Goal: Task Accomplishment & Management: Complete application form

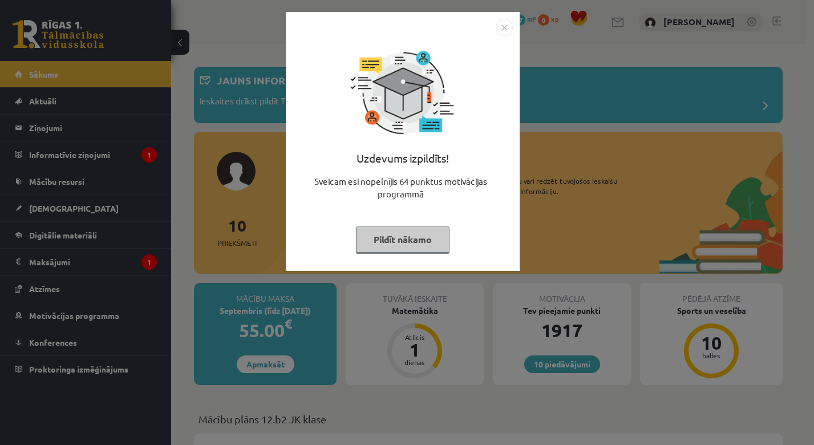
click at [339, 289] on div "Uzdevums izpildīts! Sveicam esi nopelnījis 64 punktus motivācijas programmā Pil…" at bounding box center [407, 222] width 814 height 445
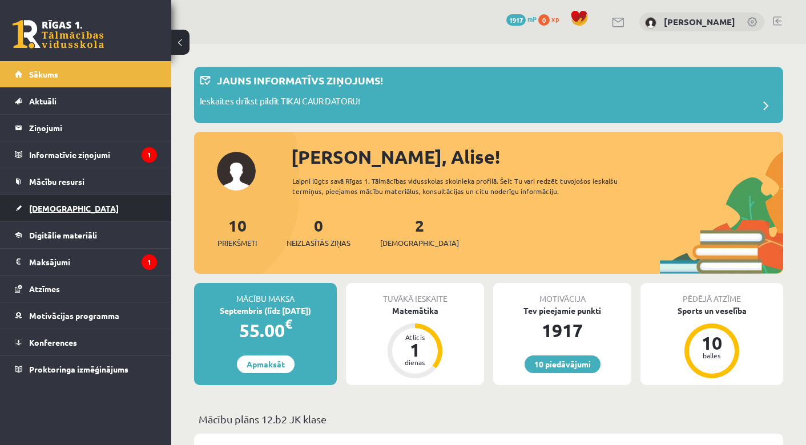
click at [58, 208] on span "[DEMOGRAPHIC_DATA]" at bounding box center [74, 208] width 90 height 10
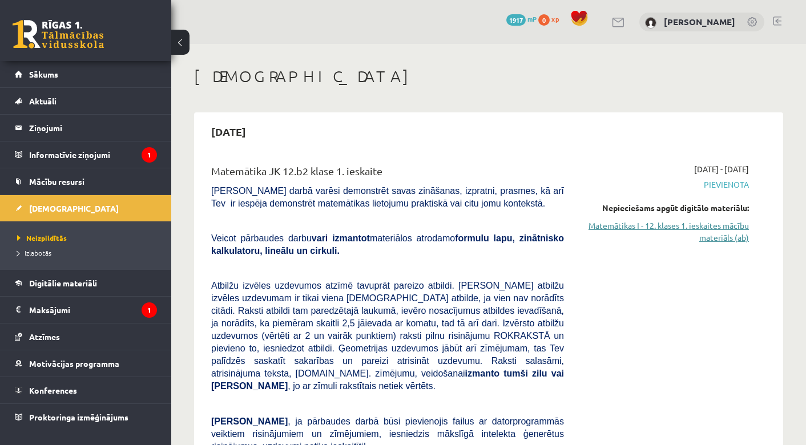
click at [706, 222] on link "Matemātikas I - 12. klases 1. ieskaites mācību materiāls (ab)" at bounding box center [665, 232] width 168 height 24
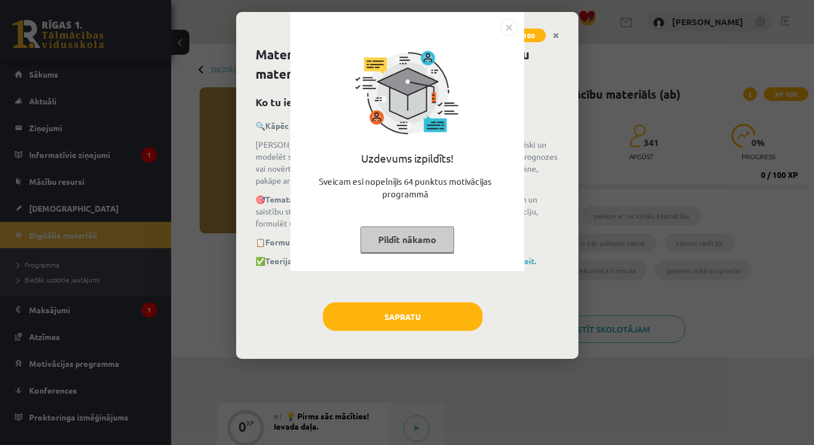
click at [543, 200] on div "Uzdevums izpildīts! Sveicam esi nopelnījis 64 punktus motivācijas programmā Pil…" at bounding box center [407, 222] width 814 height 445
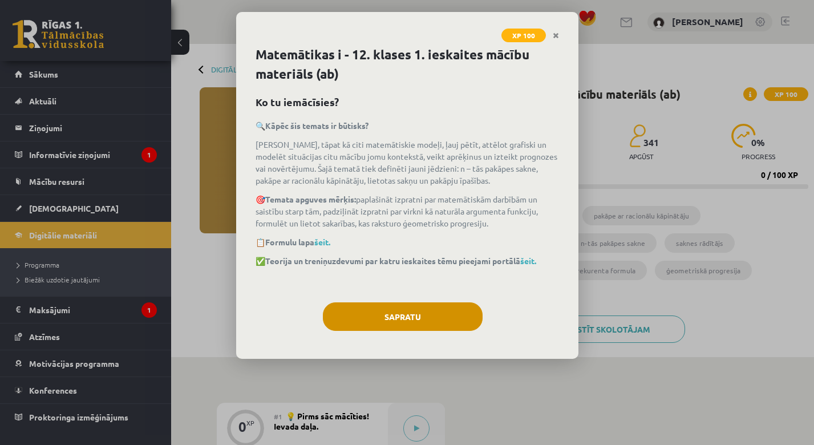
click at [430, 302] on button "Sapratu" at bounding box center [403, 316] width 160 height 29
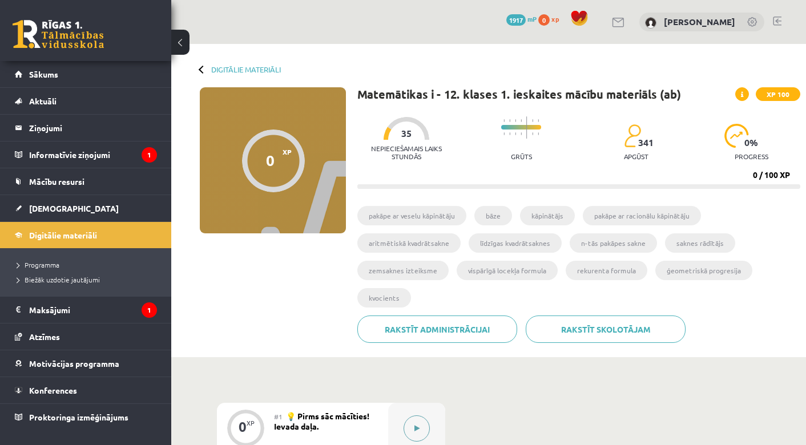
click at [430, 418] on div at bounding box center [416, 428] width 57 height 51
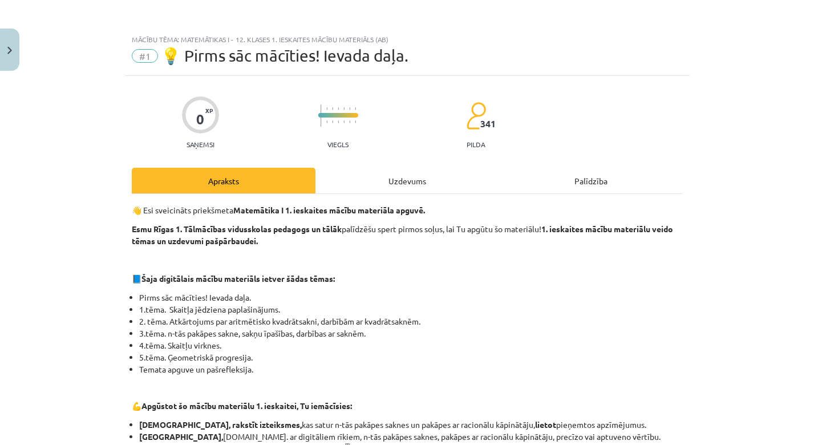
click at [418, 187] on div "Uzdevums" at bounding box center [407, 181] width 184 height 26
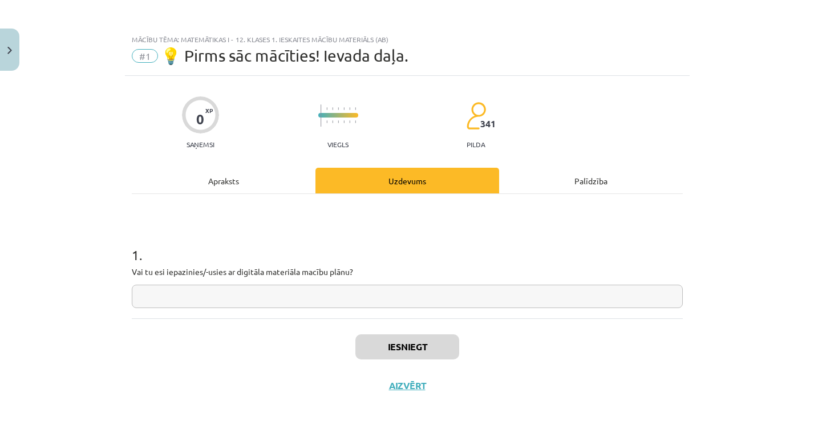
click at [336, 296] on input "text" at bounding box center [407, 296] width 551 height 23
type input "**"
click at [416, 345] on button "Iesniegt" at bounding box center [407, 346] width 104 height 25
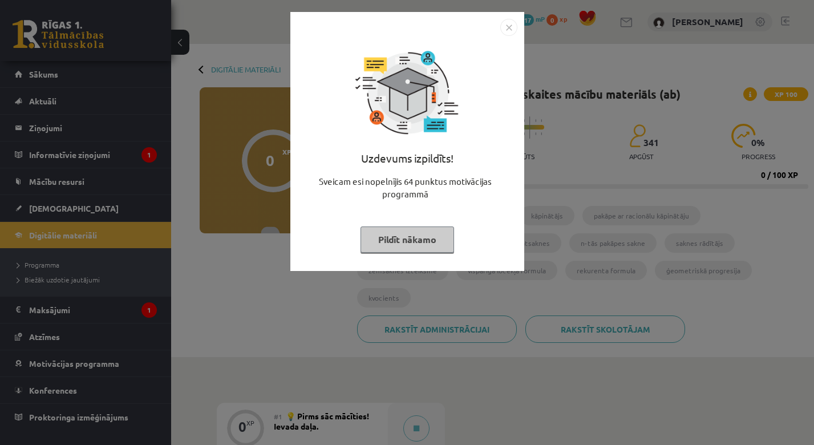
click at [590, 266] on div "Uzdevums izpildīts! Sveicam esi nopelnījis 64 punktus motivācijas programmā Pil…" at bounding box center [407, 222] width 814 height 445
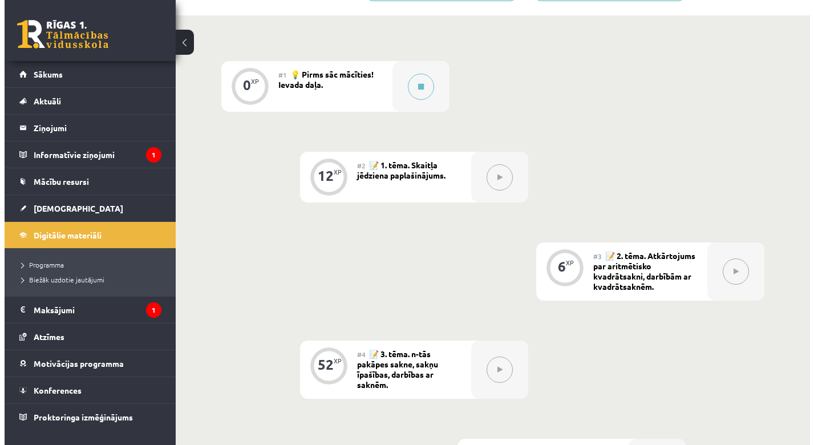
scroll to position [354, 0]
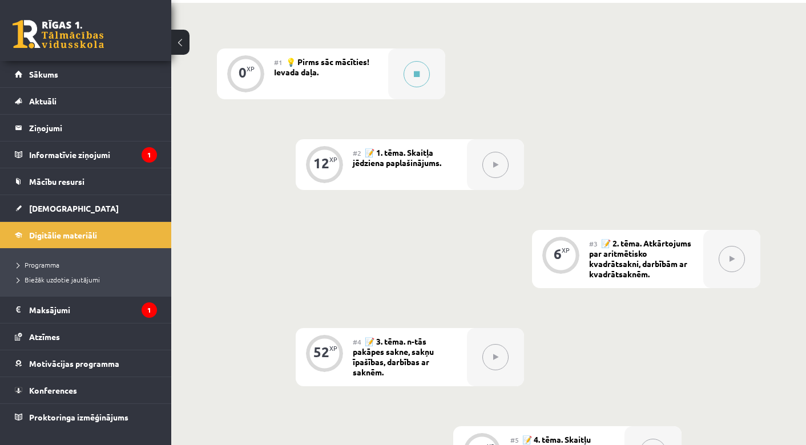
click at [496, 161] on icon at bounding box center [495, 164] width 5 height 7
click at [405, 64] on div at bounding box center [416, 73] width 57 height 51
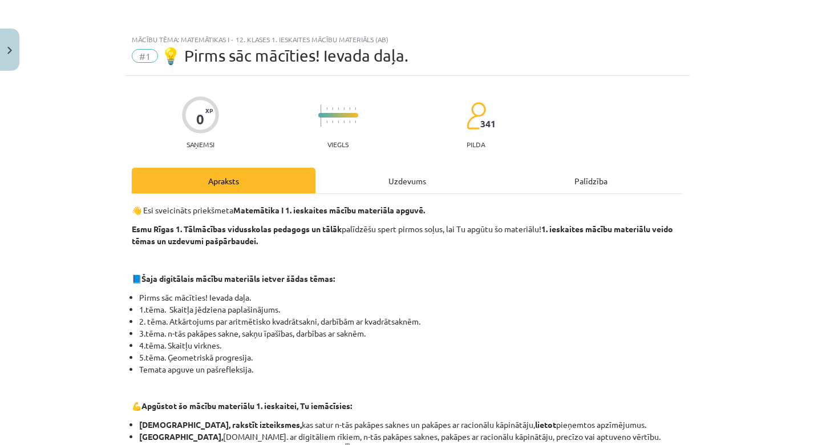
click at [447, 179] on div "Uzdevums" at bounding box center [407, 181] width 184 height 26
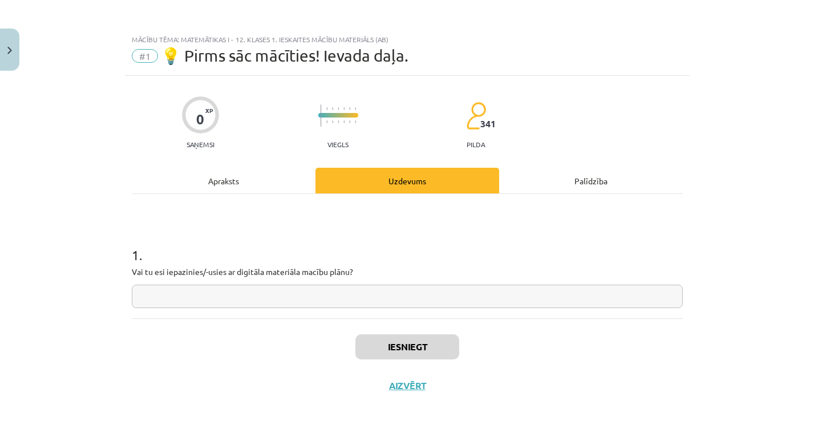
click at [334, 295] on input "text" at bounding box center [407, 296] width 551 height 23
type input "*"
click at [305, 299] on input "*" at bounding box center [407, 296] width 551 height 23
click at [449, 294] on input "*" at bounding box center [407, 296] width 551 height 23
type input "*"
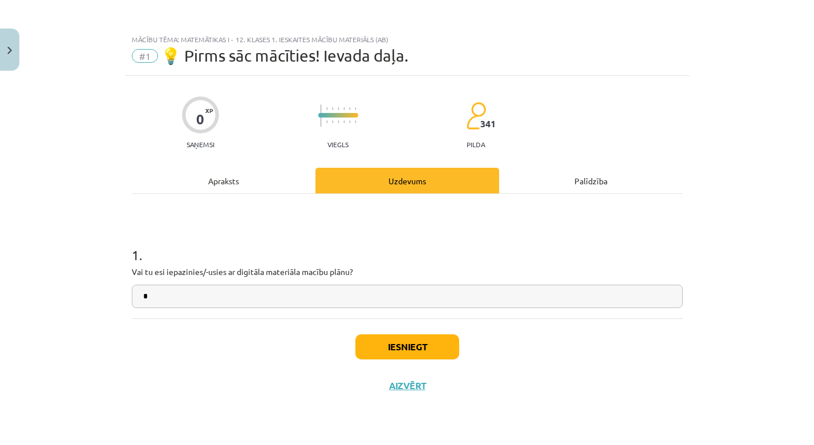
click at [305, 303] on input "*" at bounding box center [407, 296] width 551 height 23
type input "**"
click at [392, 342] on button "Iesniegt" at bounding box center [407, 346] width 104 height 25
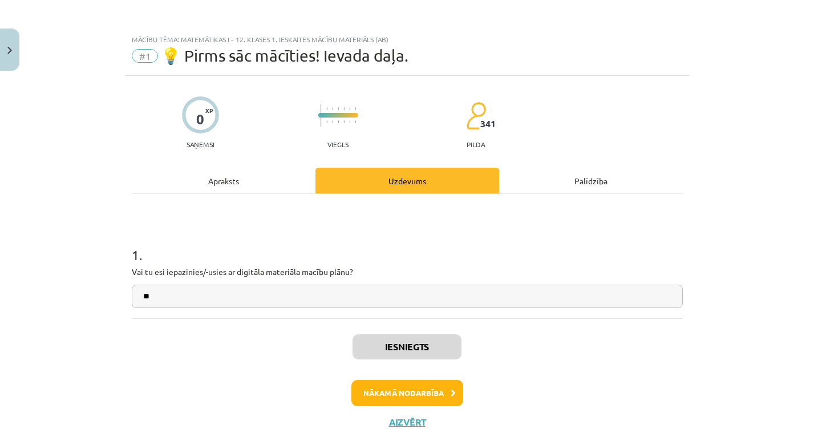
click at [427, 388] on button "Nākamā nodarbība" at bounding box center [407, 393] width 112 height 26
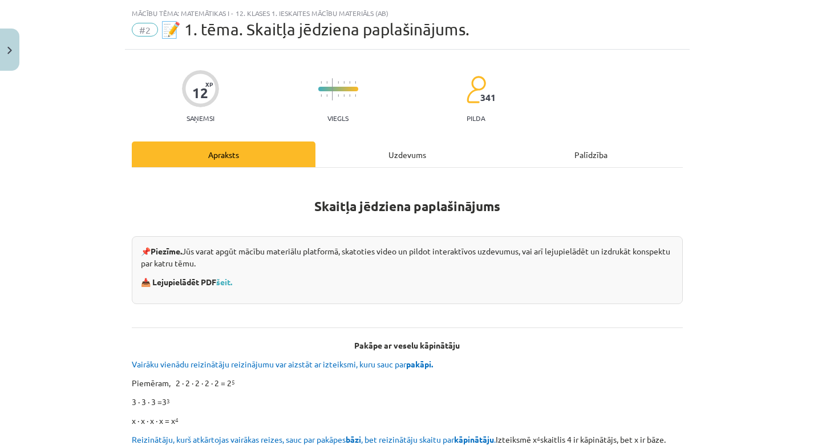
click at [351, 149] on div "Uzdevums" at bounding box center [407, 154] width 184 height 26
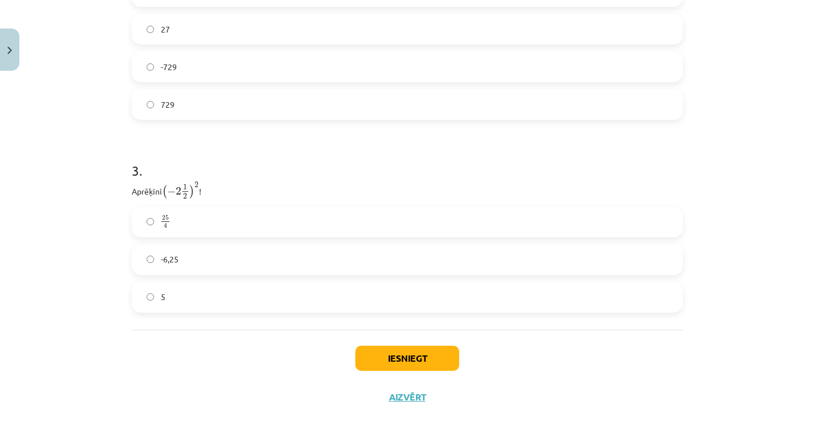
scroll to position [597, 0]
drag, startPoint x: 127, startPoint y: 224, endPoint x: 189, endPoint y: 318, distance: 112.5
click at [269, 168] on h1 "3 ." at bounding box center [407, 160] width 551 height 35
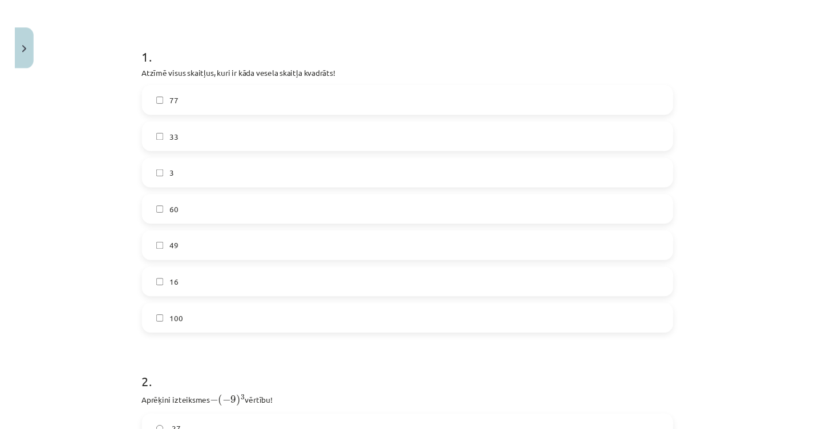
scroll to position [192, 0]
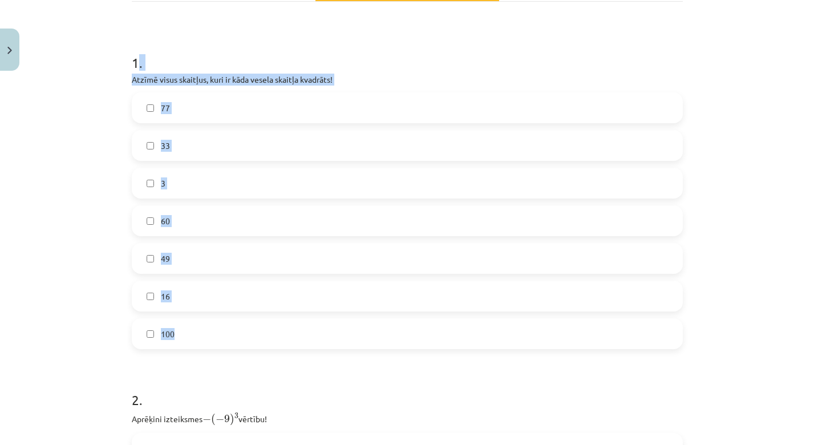
drag, startPoint x: 132, startPoint y: 58, endPoint x: 256, endPoint y: 337, distance: 305.7
click at [256, 337] on div "1 . Atzīmē visus skaitļus, kuri ir kāda vesela skaitļa kvadrāts! 77 33 3 60 49 …" at bounding box center [407, 192] width 551 height 314
copy div ". Atzīmē visus skaitļus, kuri ir kāda vesela skaitļa kvadrāts! 77 33 3 60 49 16…"
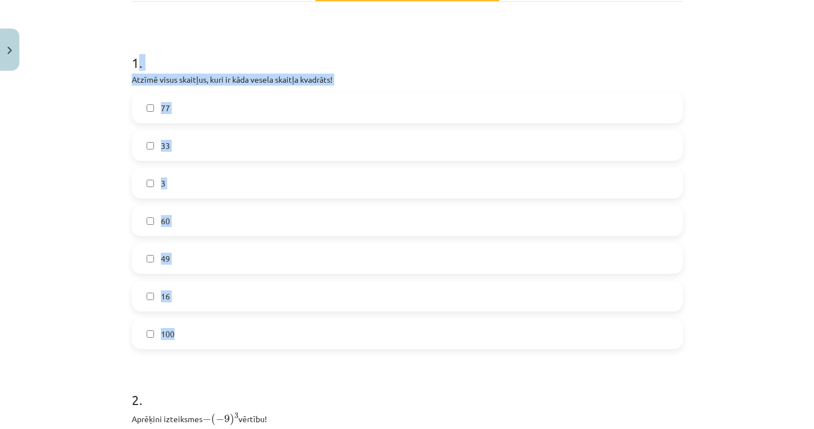
click at [186, 265] on label "49" at bounding box center [407, 258] width 549 height 29
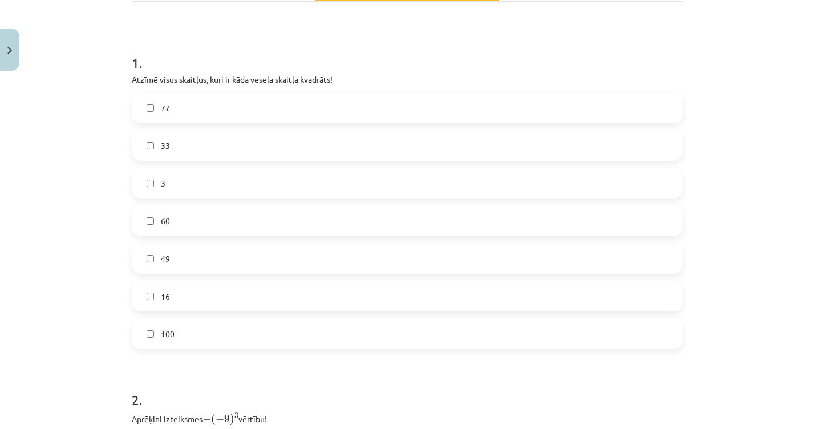
click at [181, 335] on label "100" at bounding box center [407, 333] width 549 height 29
click at [541, 2] on div "1 . Atzīmē visus skaitļus, kuri ir kāda vesela skaitļa kvadrāts! 77 33 3 60 49 …" at bounding box center [407, 394] width 551 height 785
click at [184, 292] on label "16" at bounding box center [407, 296] width 549 height 29
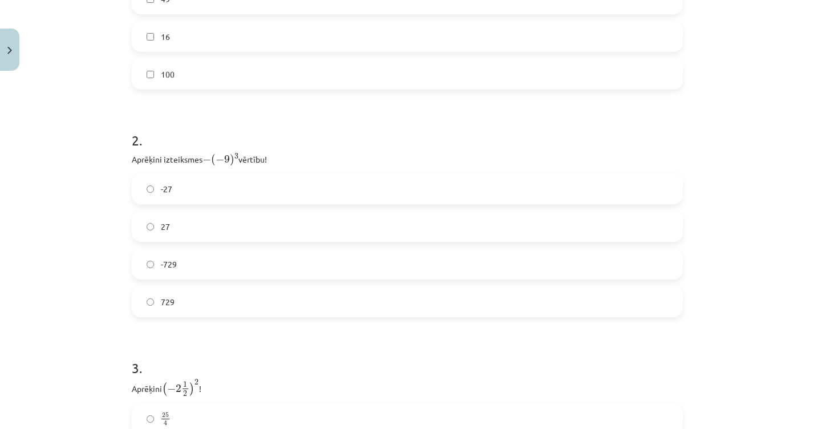
scroll to position [473, 0]
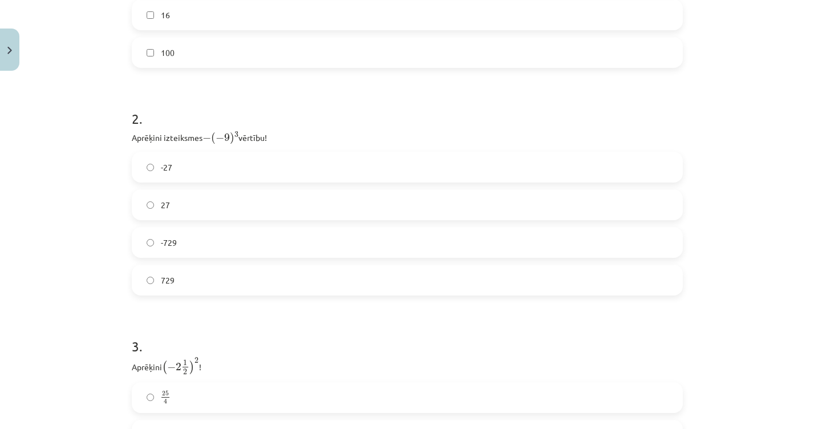
click at [403, 292] on label "729" at bounding box center [407, 280] width 549 height 29
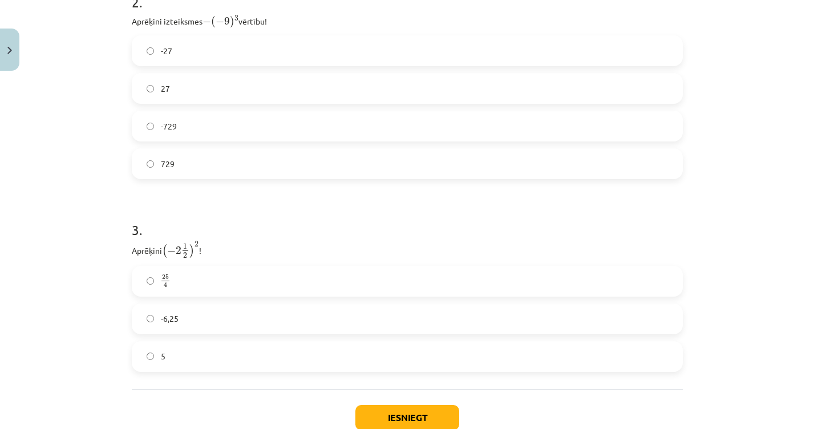
scroll to position [666, 0]
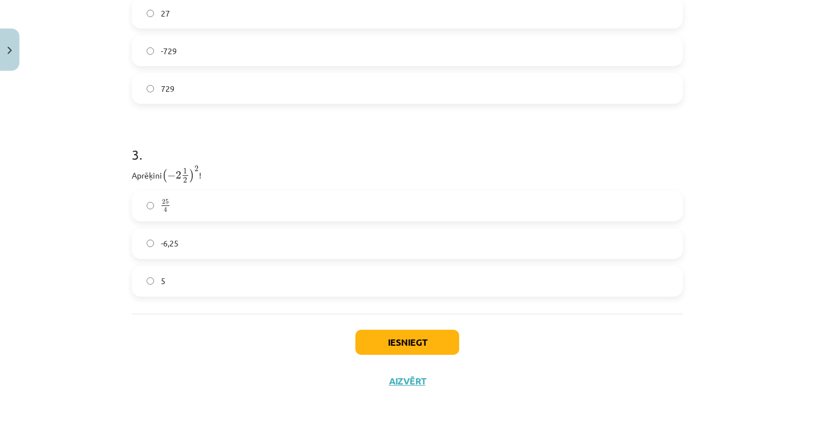
click at [339, 197] on label "25 4 25 4" at bounding box center [407, 206] width 549 height 29
click at [387, 345] on button "Iesniegt" at bounding box center [407, 342] width 104 height 25
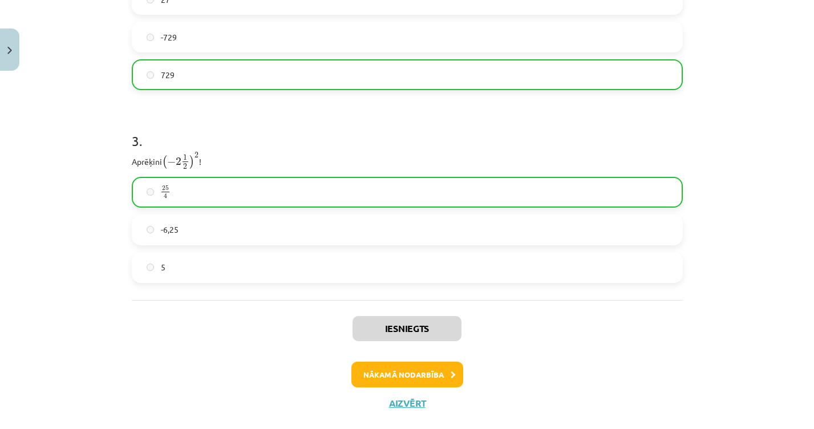
scroll to position [702, 0]
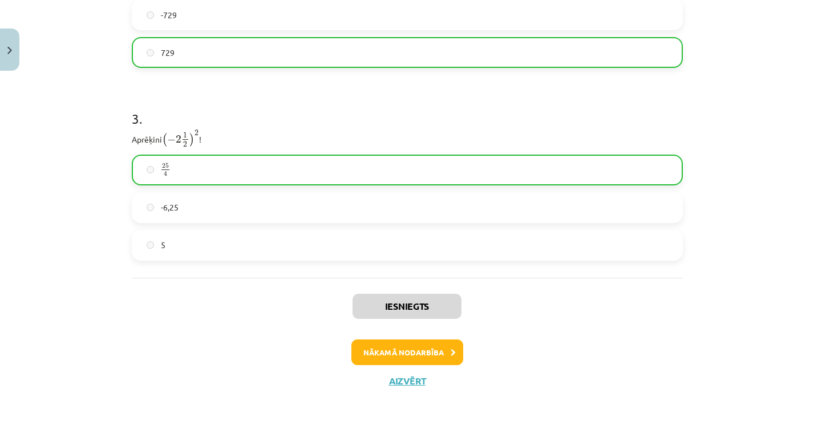
click at [444, 342] on button "Nākamā nodarbība" at bounding box center [407, 352] width 112 height 26
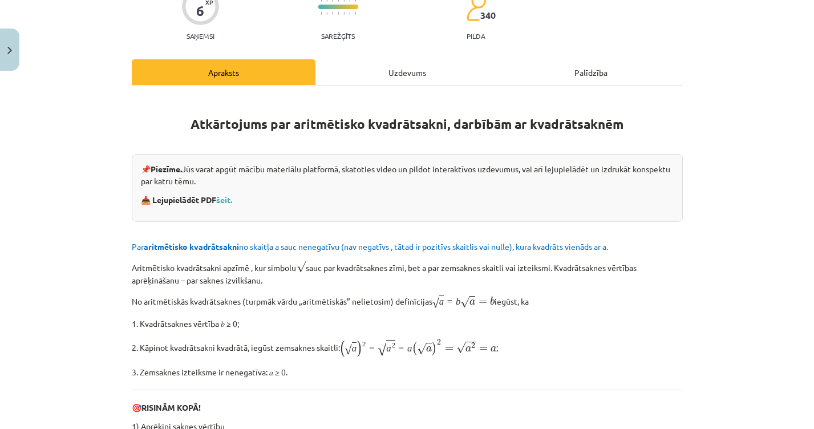
scroll to position [29, 0]
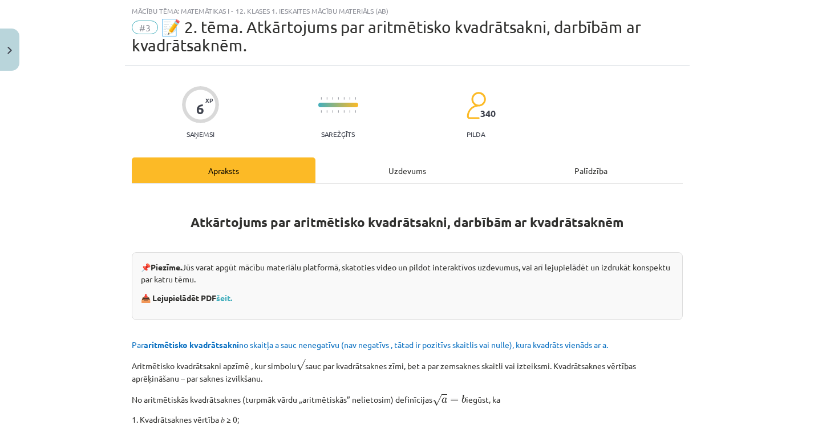
click at [354, 179] on div "Uzdevums" at bounding box center [407, 170] width 184 height 26
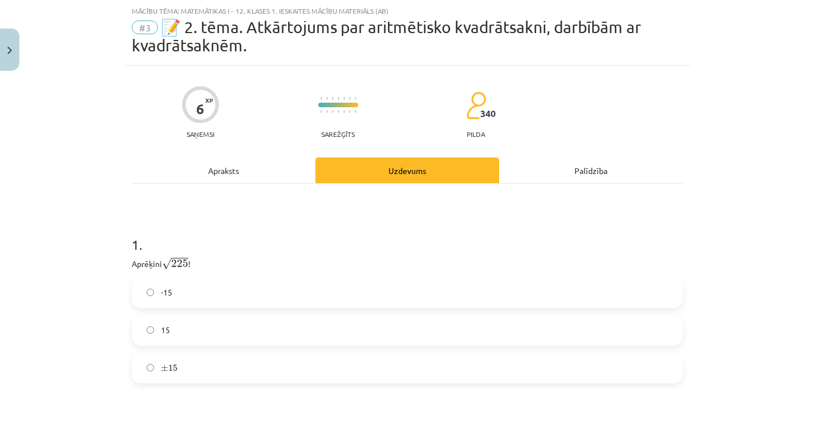
click at [196, 334] on label "15" at bounding box center [407, 330] width 549 height 29
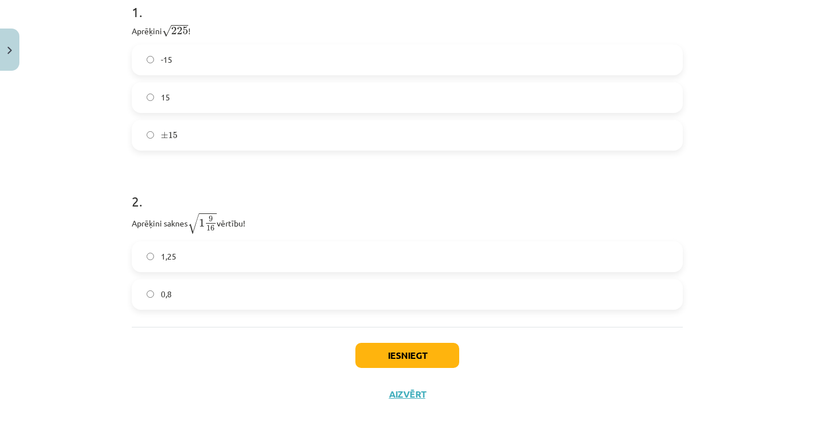
scroll to position [276, 0]
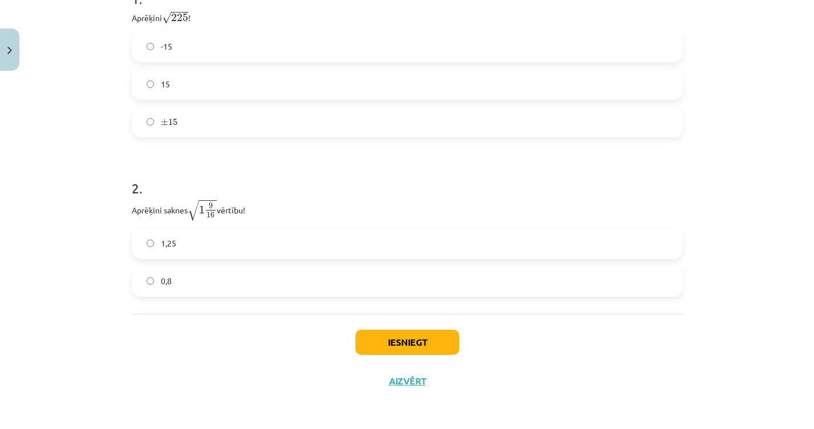
click at [305, 237] on label "1,25" at bounding box center [407, 243] width 549 height 29
click at [415, 341] on button "Iesniegt" at bounding box center [407, 342] width 104 height 25
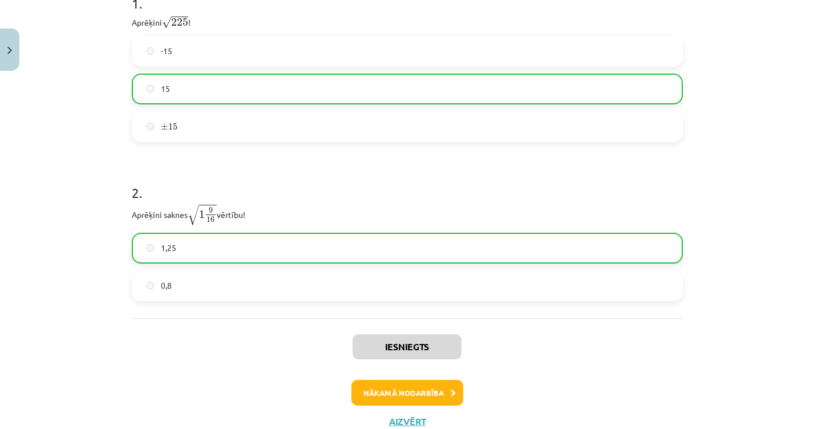
scroll to position [312, 0]
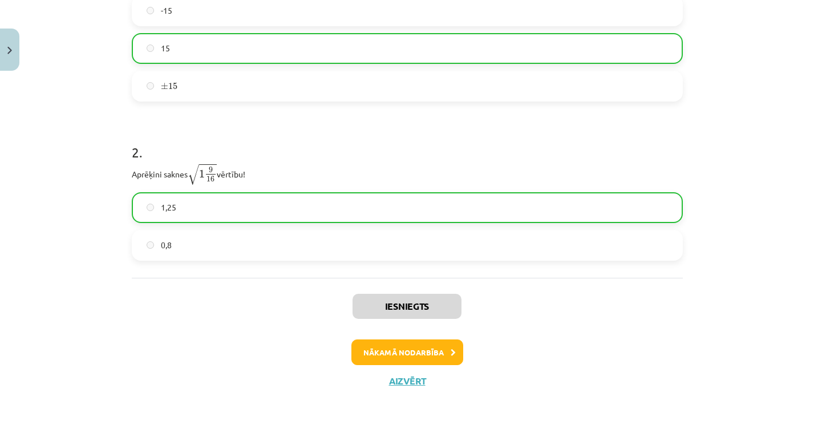
click at [439, 345] on button "Nākamā nodarbība" at bounding box center [407, 352] width 112 height 26
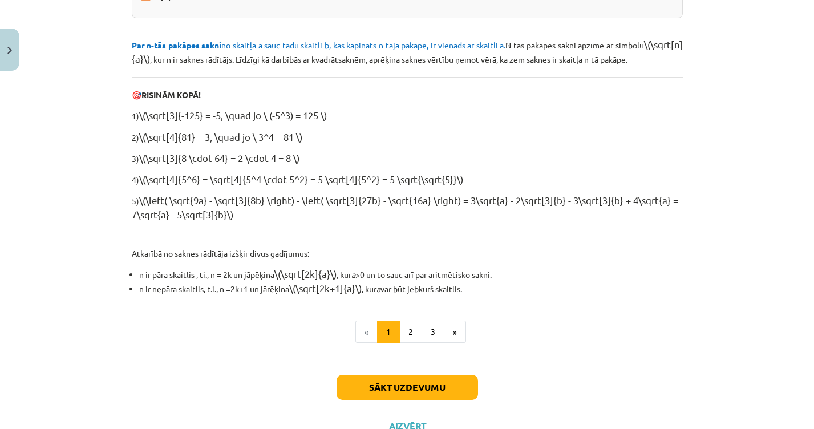
scroll to position [29, 0]
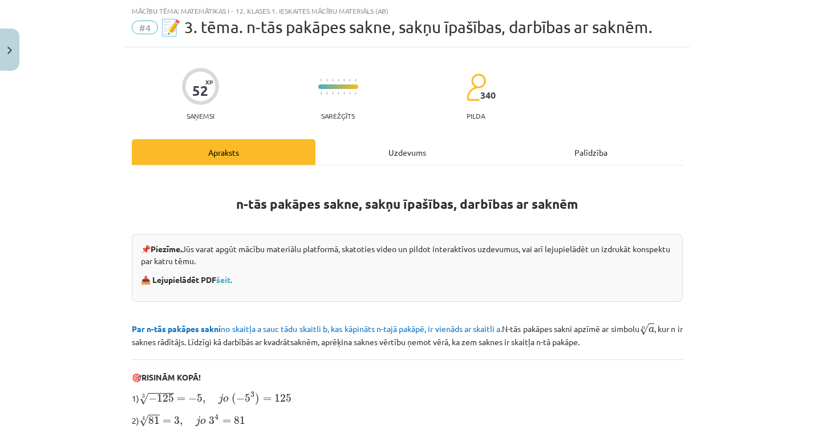
click at [387, 151] on div "Uzdevums" at bounding box center [407, 152] width 184 height 26
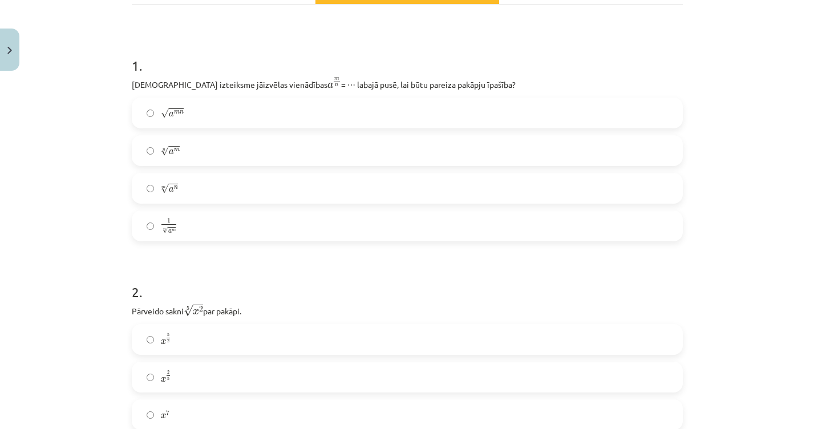
scroll to position [209, 0]
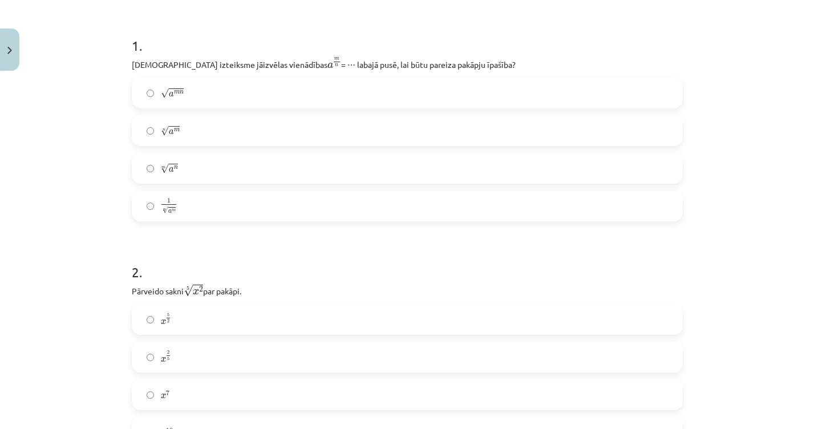
click at [218, 171] on label "m √ a n a n m" at bounding box center [407, 168] width 549 height 29
click at [220, 131] on label "n √ a m a m n" at bounding box center [407, 130] width 549 height 29
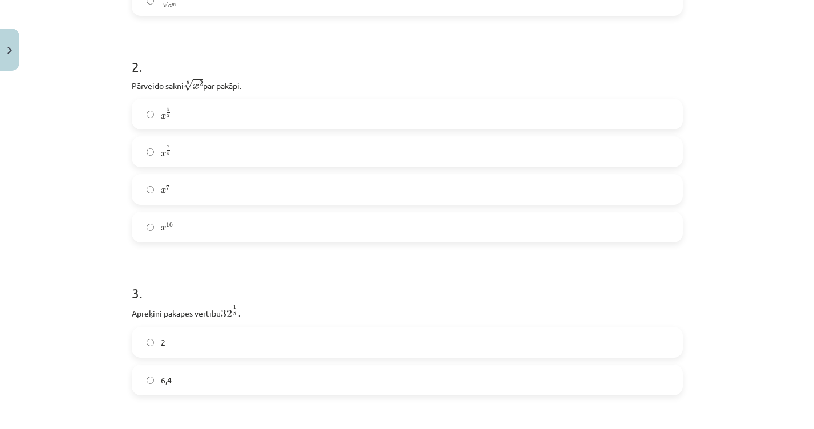
scroll to position [419, 0]
click at [382, 155] on label "x 2 5 x 2 5" at bounding box center [407, 147] width 549 height 29
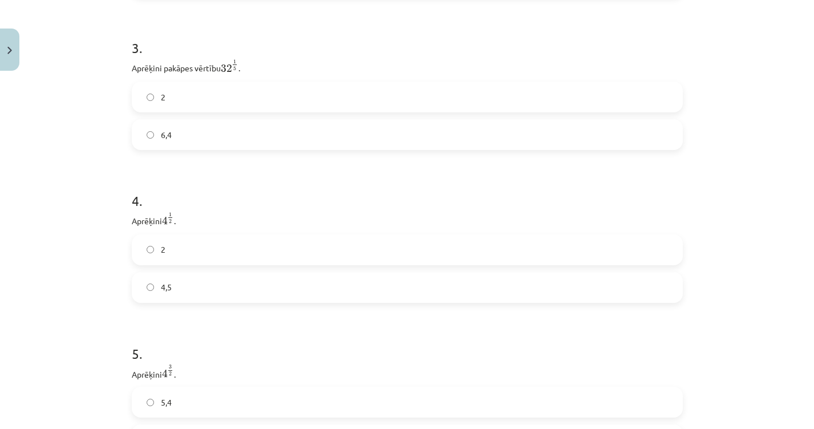
scroll to position [671, 0]
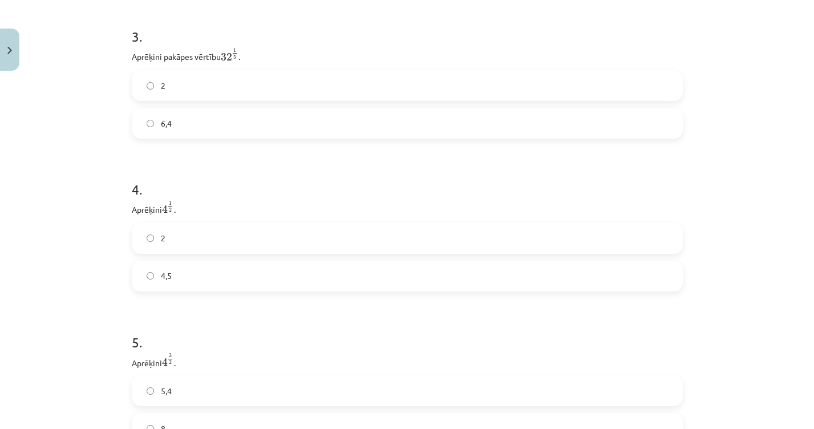
click at [519, 92] on label "2" at bounding box center [407, 85] width 549 height 29
click at [366, 280] on label "4,5" at bounding box center [407, 276] width 549 height 29
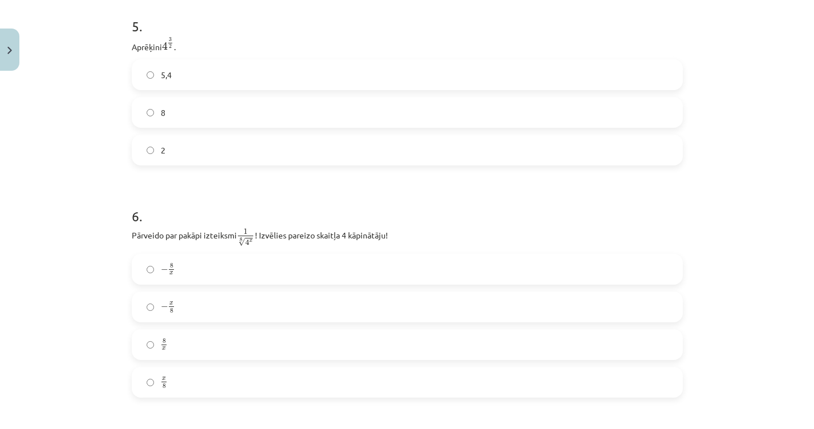
scroll to position [968, 0]
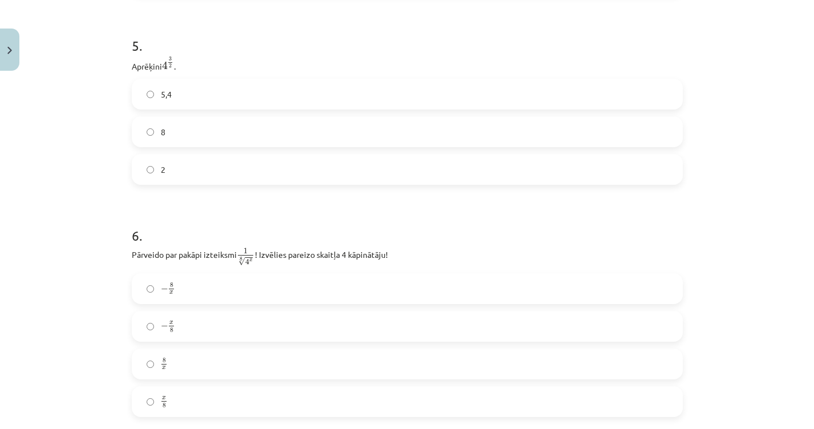
click at [634, 100] on label "5,4" at bounding box center [407, 94] width 549 height 29
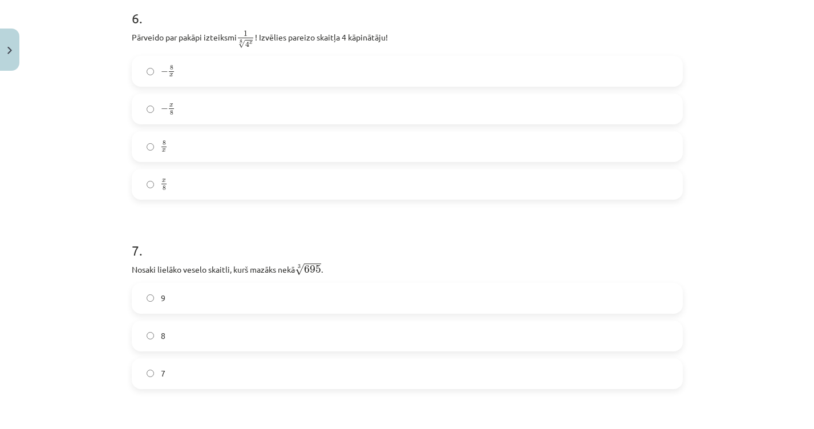
scroll to position [1189, 0]
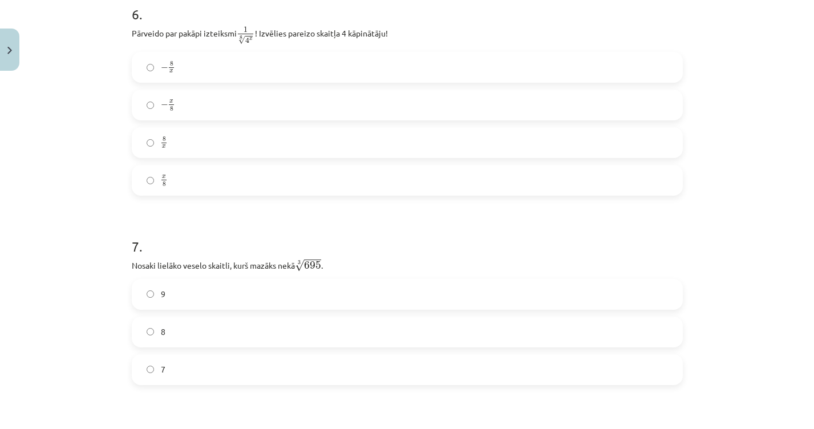
click at [232, 66] on label "− 8 x − 8 x" at bounding box center [407, 67] width 549 height 29
click at [187, 323] on label "8" at bounding box center [407, 332] width 549 height 29
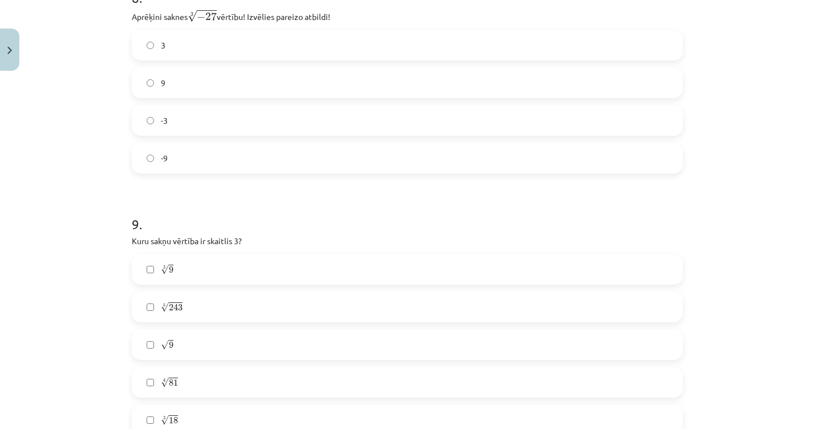
scroll to position [1632, 0]
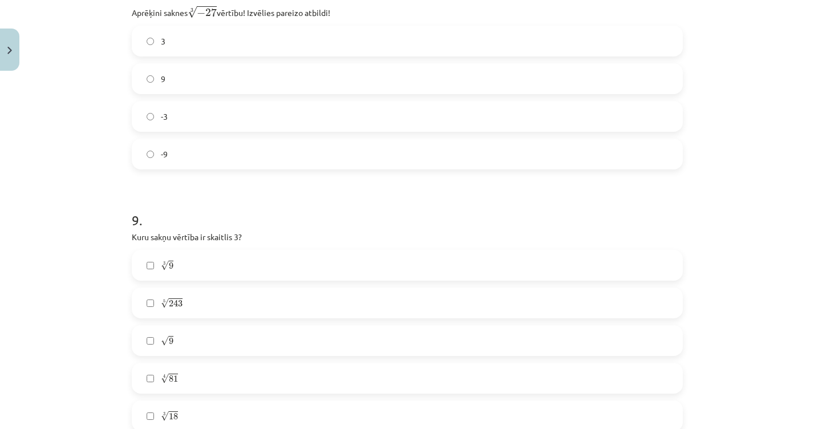
click at [297, 103] on label "-3" at bounding box center [407, 116] width 549 height 29
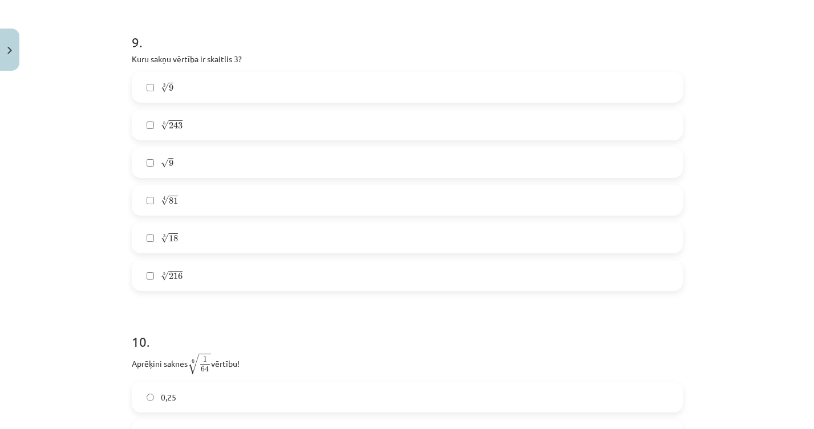
scroll to position [1802, 0]
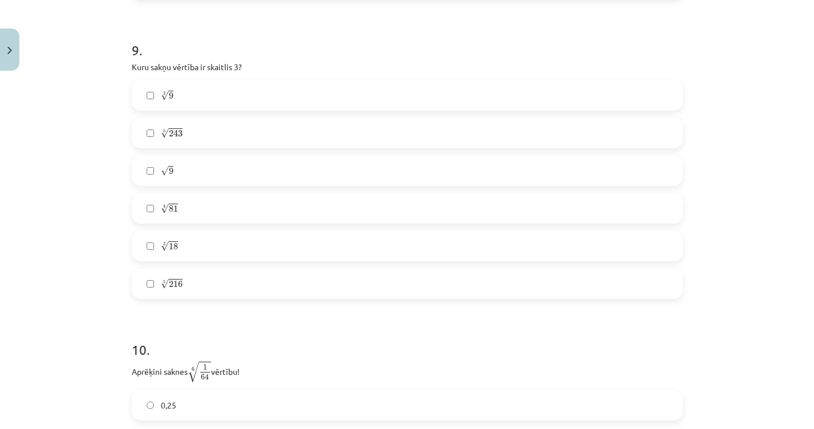
click at [194, 166] on label "√ 9 9" at bounding box center [407, 170] width 549 height 29
click at [198, 134] on label "5 √ 243 243 5" at bounding box center [407, 133] width 549 height 29
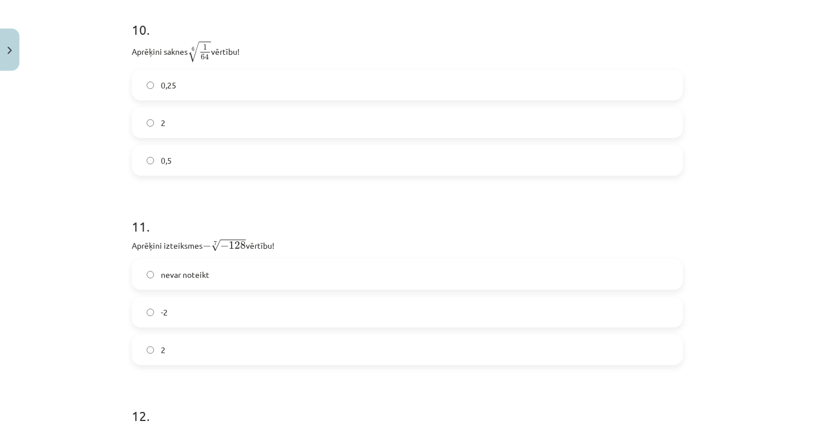
scroll to position [2114, 0]
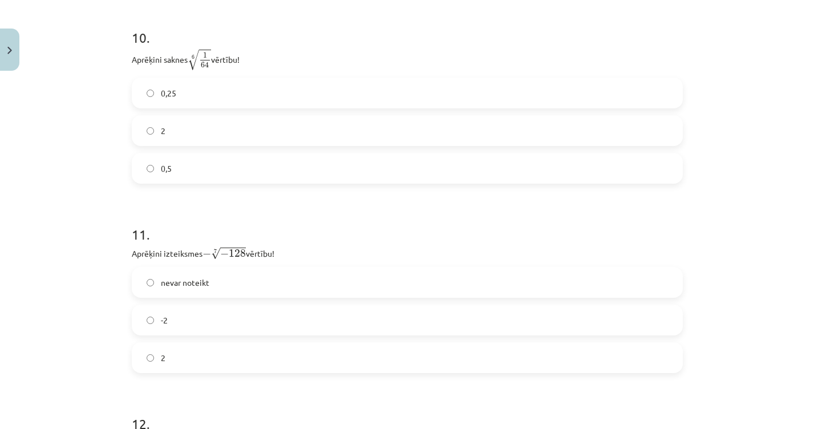
click at [446, 167] on label "0,5" at bounding box center [407, 168] width 549 height 29
click at [240, 348] on label "2" at bounding box center [407, 357] width 549 height 29
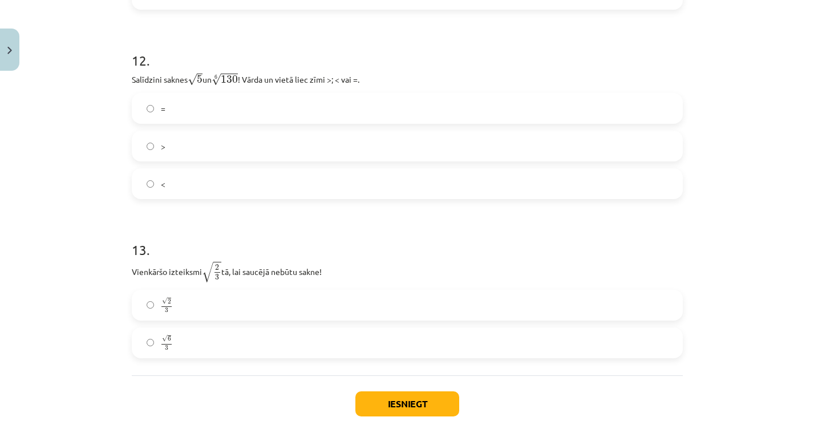
scroll to position [2481, 0]
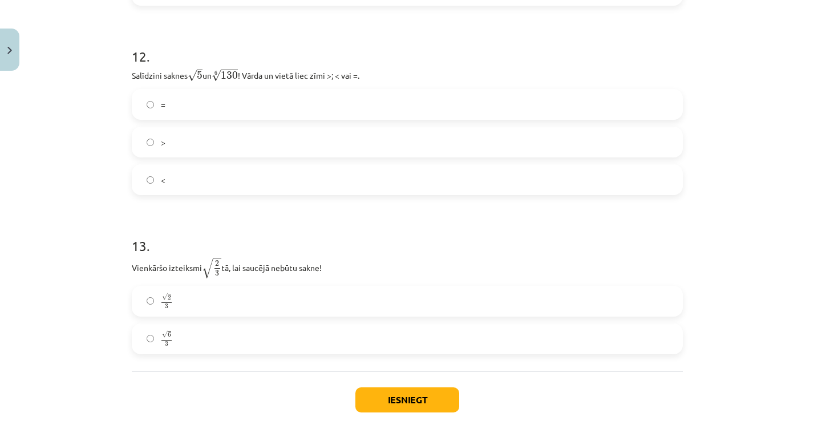
click at [282, 137] on label ">" at bounding box center [407, 142] width 549 height 29
click at [177, 345] on label "√ 6 3 6 3" at bounding box center [407, 339] width 549 height 29
click at [402, 401] on button "Iesniegt" at bounding box center [407, 399] width 104 height 25
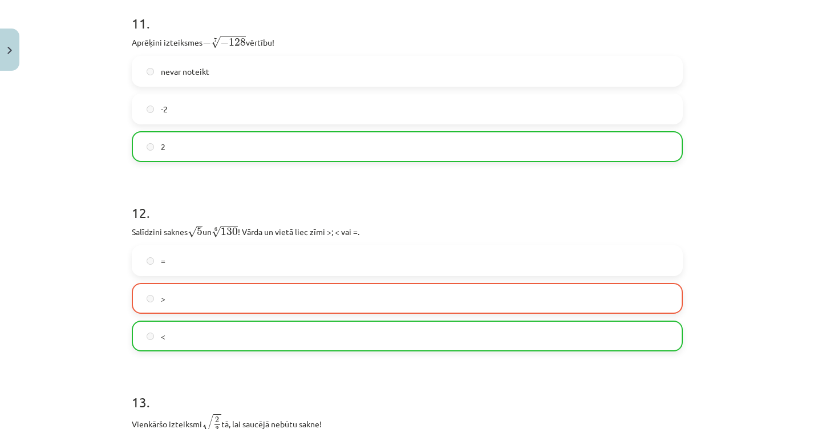
scroll to position [2576, 0]
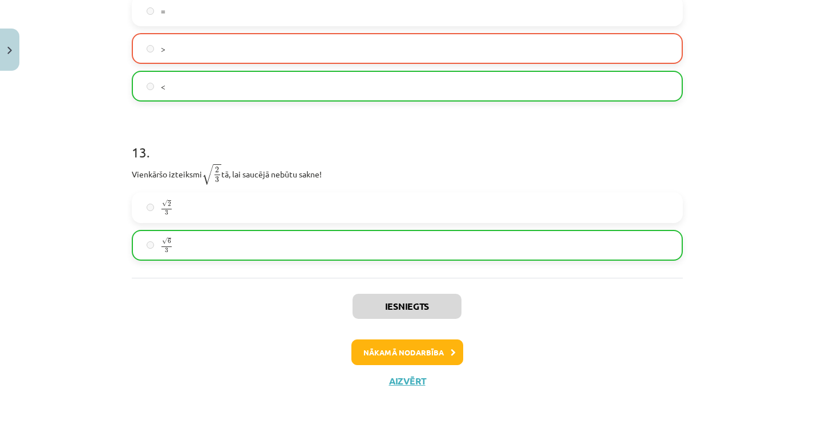
click at [431, 347] on button "Nākamā nodarbība" at bounding box center [407, 352] width 112 height 26
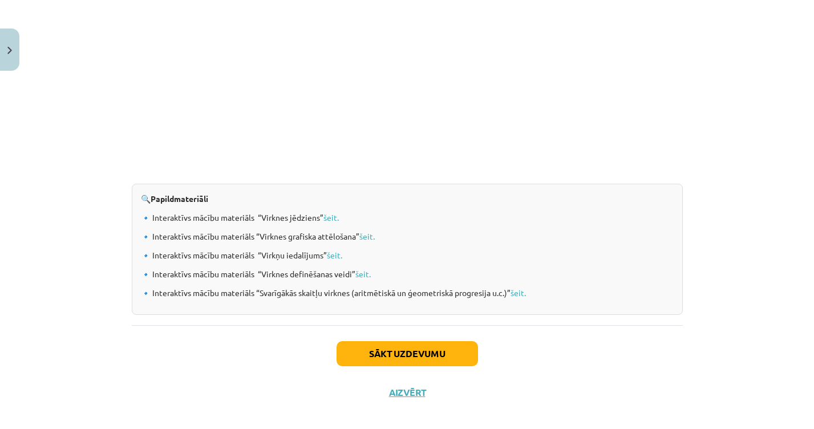
click at [442, 347] on button "Sākt uzdevumu" at bounding box center [407, 353] width 141 height 25
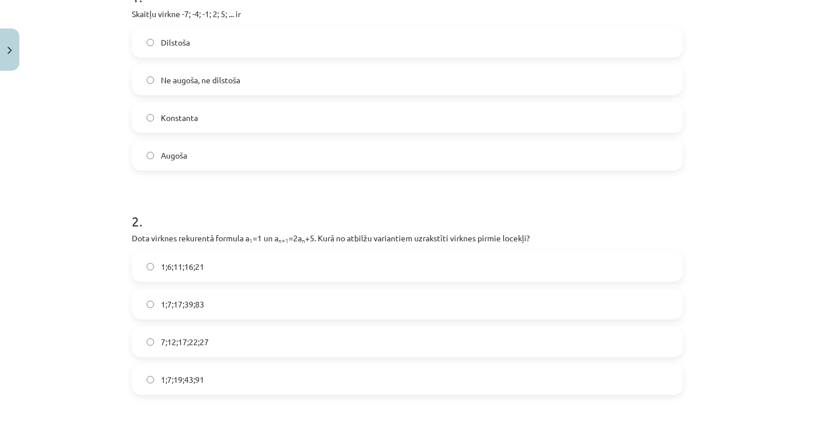
scroll to position [249, 0]
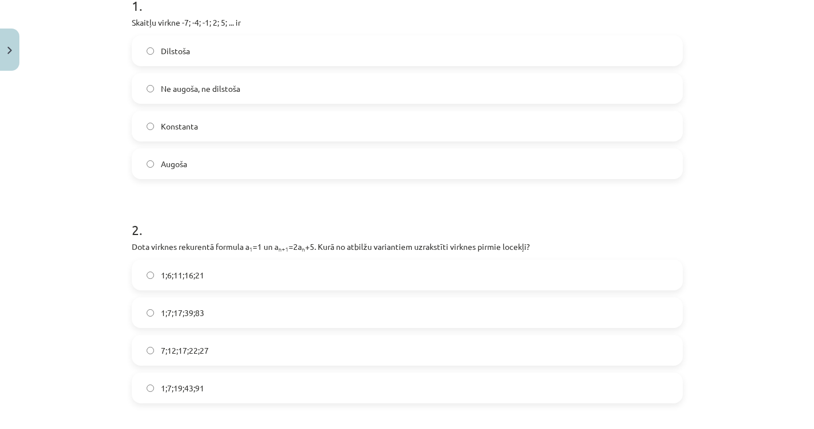
click at [358, 157] on label "Augoša" at bounding box center [407, 163] width 549 height 29
click at [327, 118] on label "Konstanta" at bounding box center [407, 126] width 549 height 29
click at [319, 161] on label "Augoša" at bounding box center [407, 163] width 549 height 29
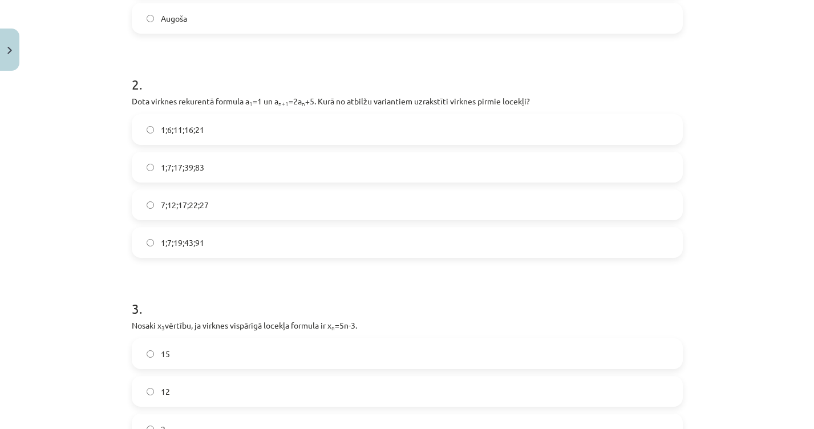
scroll to position [391, 0]
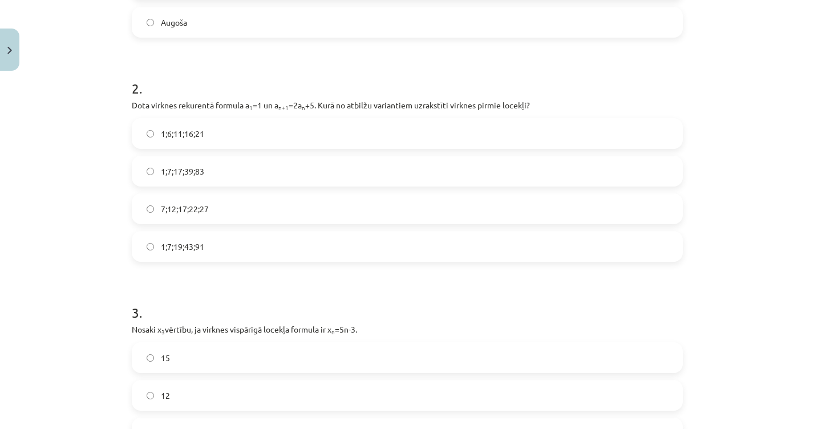
click at [226, 254] on label "1;7;19;43;91" at bounding box center [407, 246] width 549 height 29
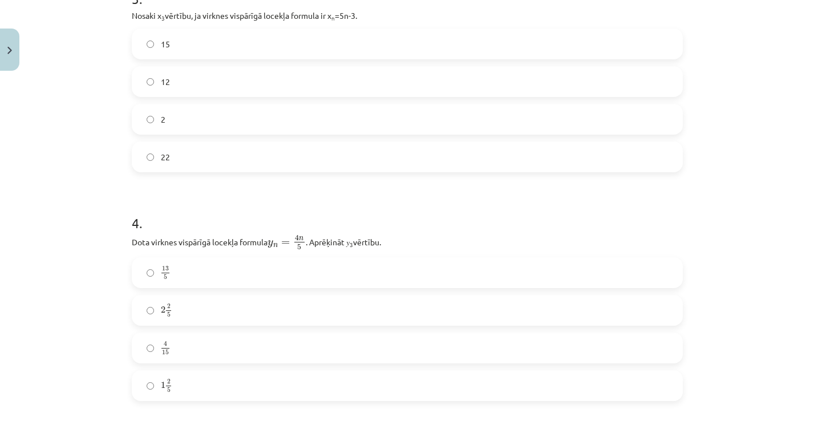
scroll to position [694, 0]
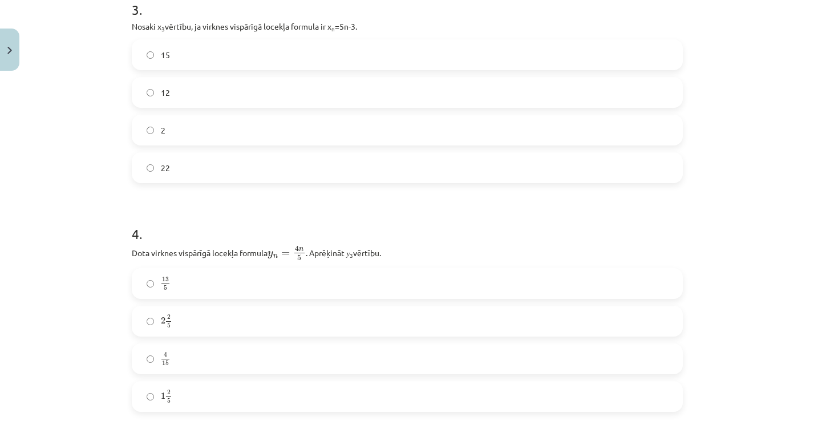
click at [507, 87] on label "12" at bounding box center [407, 92] width 549 height 29
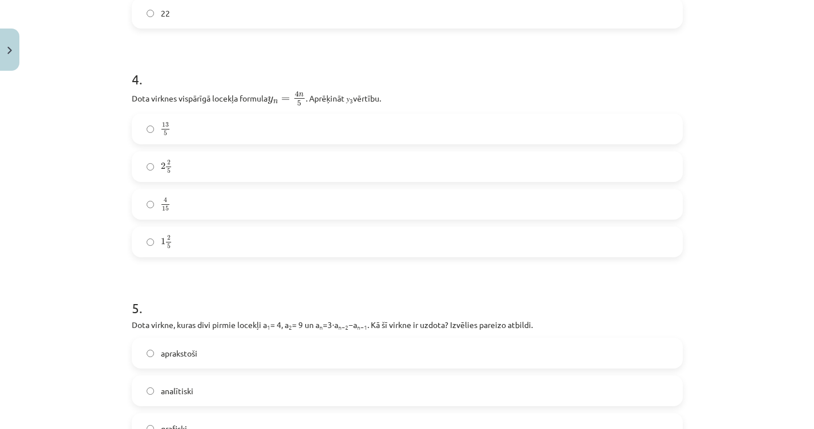
scroll to position [851, 0]
click at [443, 177] on label "2 2 5 2 2 5" at bounding box center [407, 164] width 549 height 29
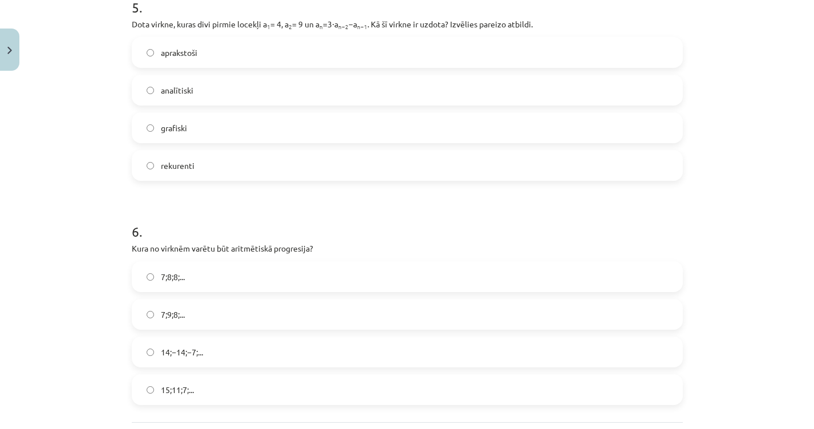
scroll to position [1138, 0]
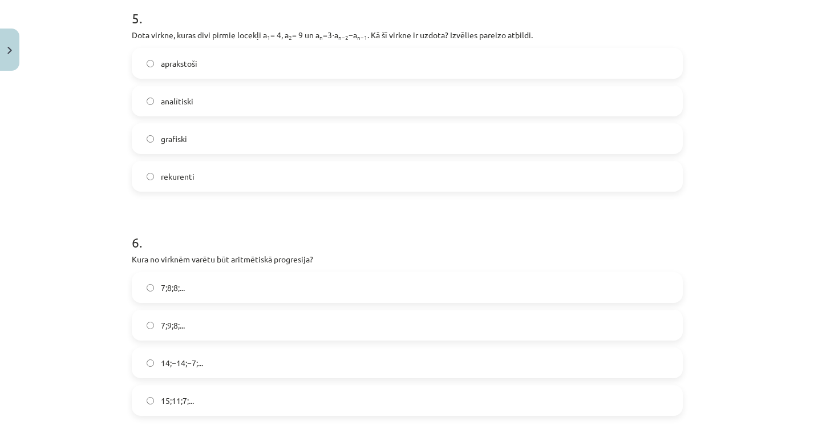
click at [384, 175] on label "rekurenti" at bounding box center [407, 176] width 549 height 29
click at [214, 403] on label "15;11;7;..." at bounding box center [407, 400] width 549 height 29
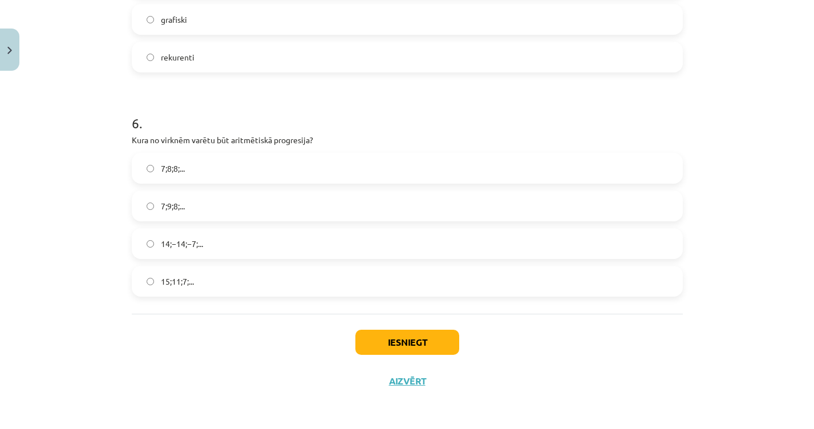
click at [401, 340] on button "Iesniegt" at bounding box center [407, 342] width 104 height 25
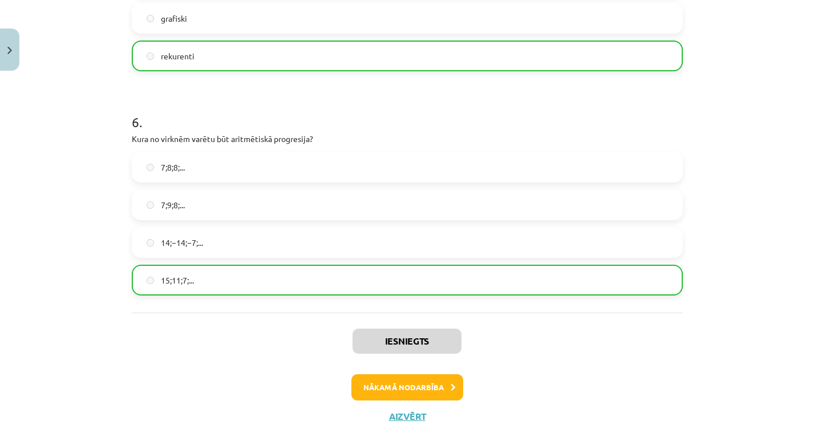
scroll to position [1272, 0]
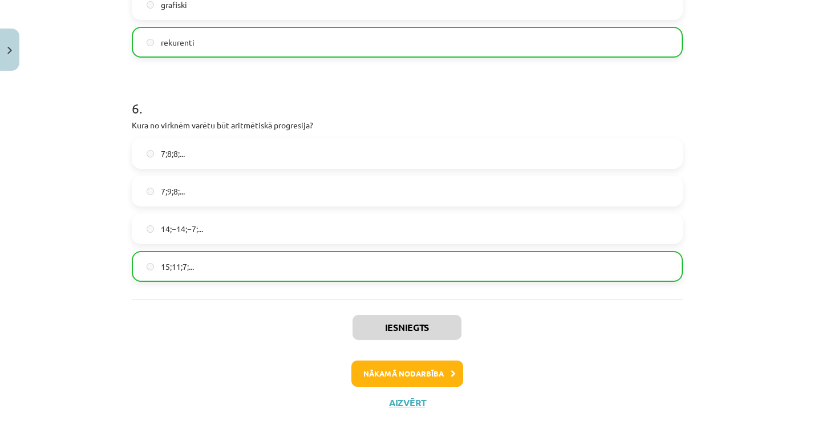
click at [422, 374] on button "Nākamā nodarbība" at bounding box center [407, 374] width 112 height 26
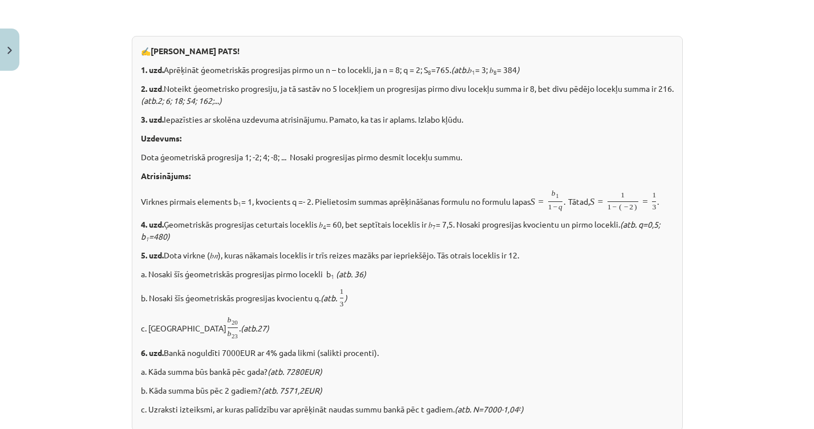
scroll to position [29, 0]
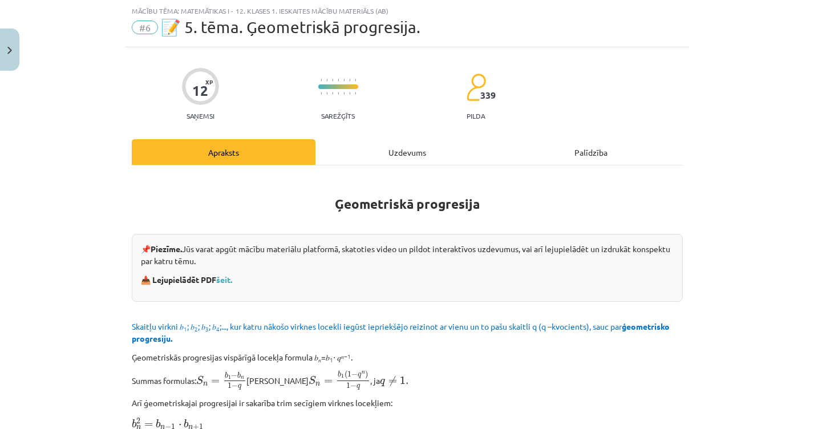
click at [370, 156] on div "Uzdevums" at bounding box center [407, 152] width 184 height 26
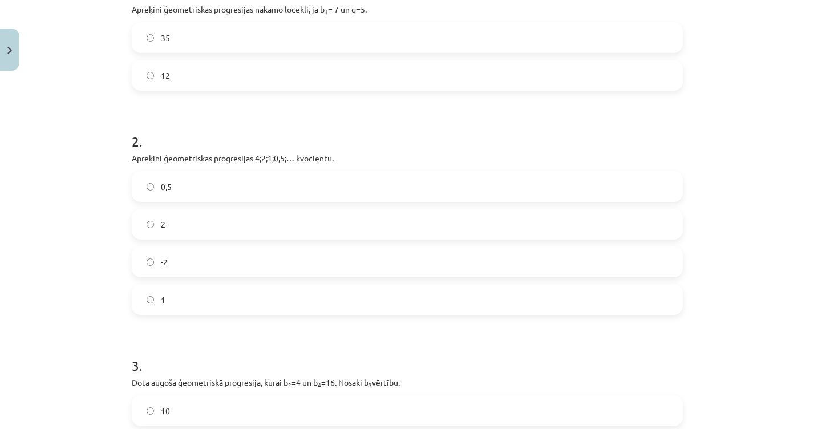
scroll to position [258, 0]
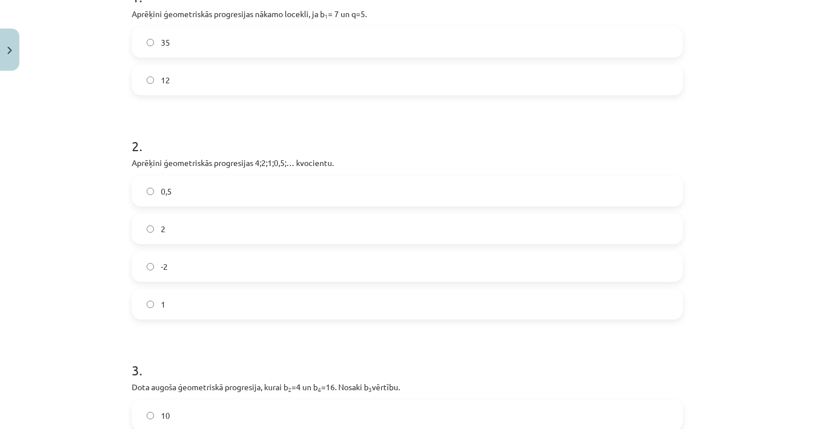
click at [496, 48] on label "35" at bounding box center [407, 42] width 549 height 29
click at [247, 197] on label "0,5" at bounding box center [407, 191] width 549 height 29
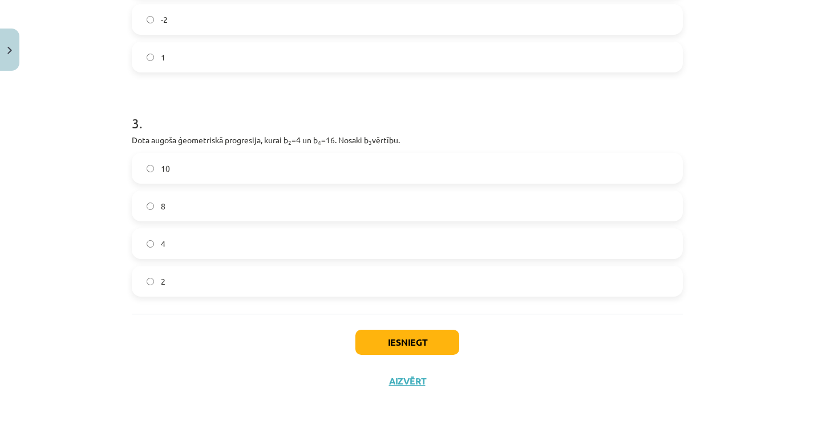
scroll to position [507, 0]
click at [350, 218] on div "8" at bounding box center [407, 206] width 551 height 31
click at [374, 212] on label "8" at bounding box center [407, 206] width 549 height 29
click at [394, 330] on button "Iesniegt" at bounding box center [407, 342] width 104 height 25
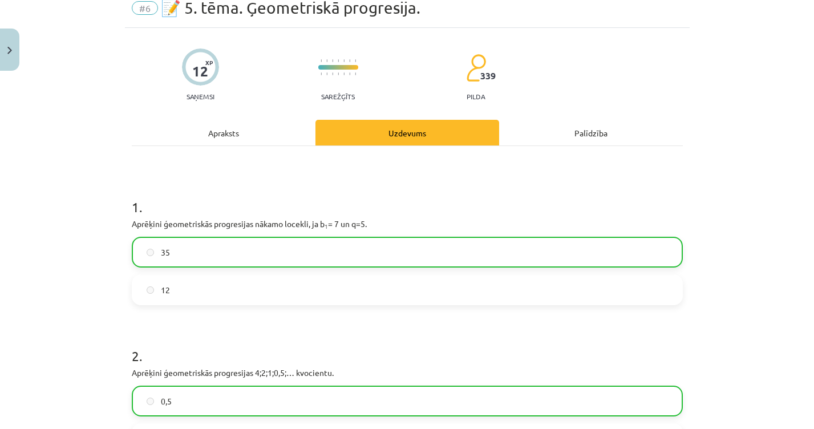
scroll to position [0, 0]
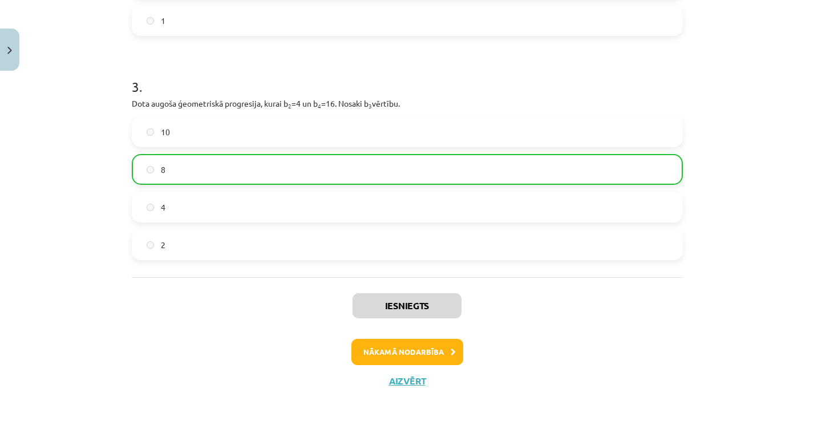
click at [403, 352] on button "Nākamā nodarbība" at bounding box center [407, 352] width 112 height 26
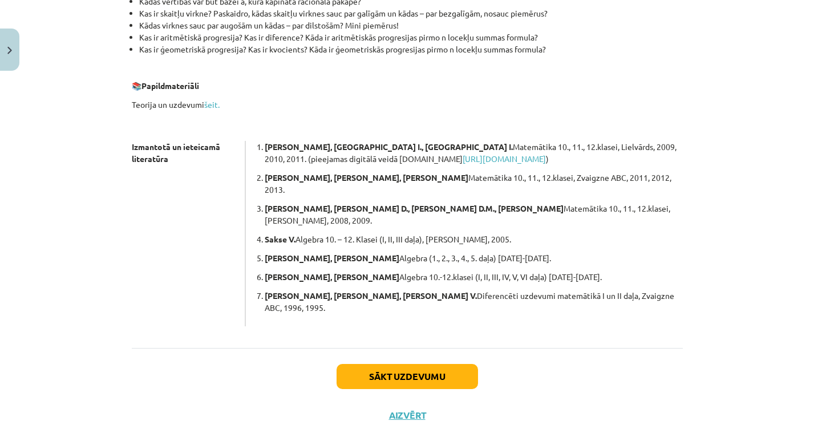
click at [431, 364] on button "Sākt uzdevumu" at bounding box center [407, 376] width 141 height 25
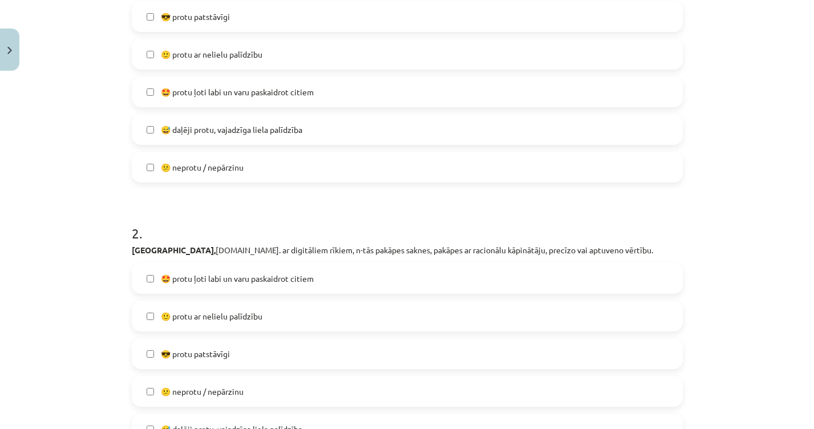
scroll to position [281, 0]
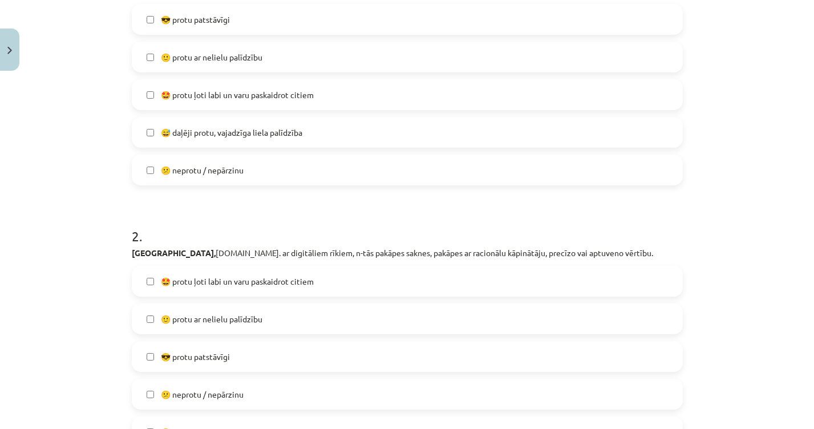
click at [805, 122] on div "Mācību tēma: Matemātikas i - 12. klases 1. ieskaites mācību materiāls (ab) #7 🤔…" at bounding box center [407, 214] width 814 height 429
click at [518, 51] on label "🙂 protu ar nelielu palīdzību" at bounding box center [407, 57] width 549 height 29
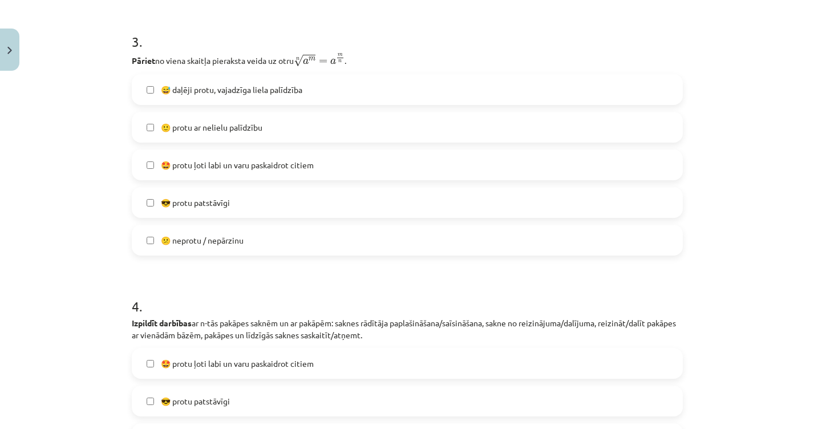
scroll to position [758, 0]
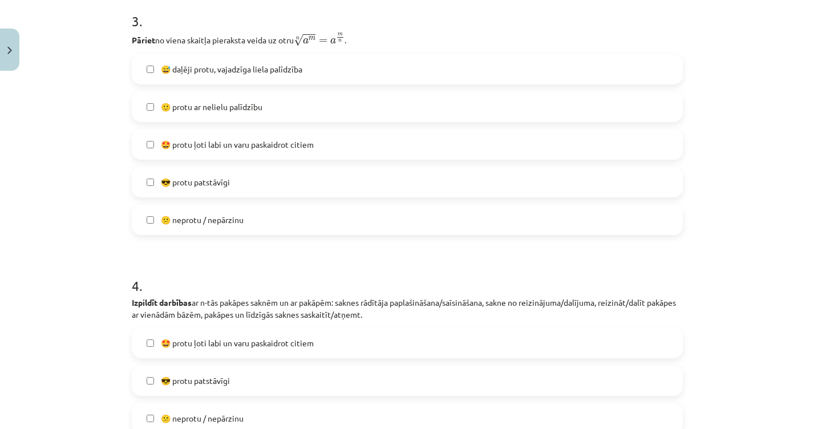
click at [488, 115] on label "🙂 protu ar nelielu palīdzību" at bounding box center [407, 106] width 549 height 29
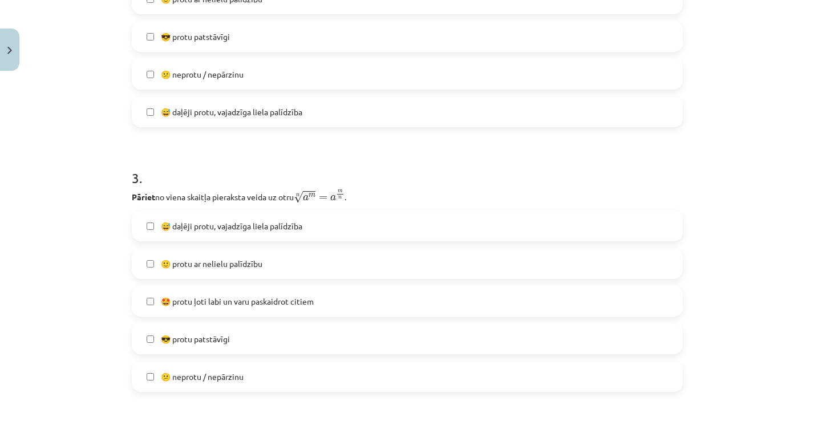
scroll to position [572, 0]
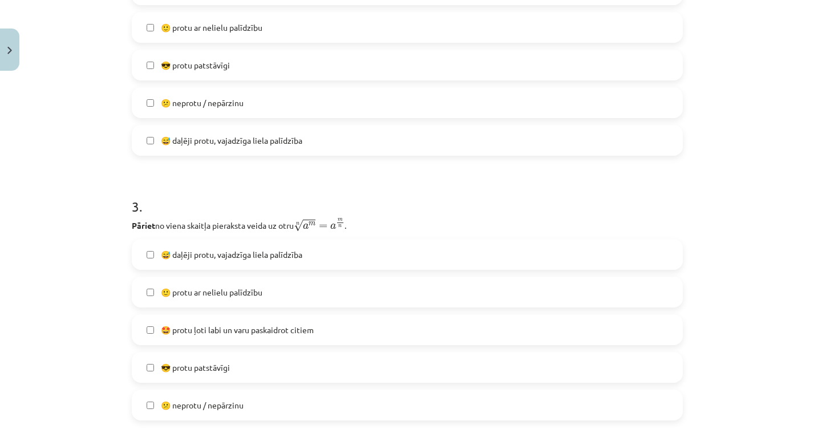
click at [515, 36] on label "🙂 protu ar nelielu palīdzību" at bounding box center [407, 27] width 549 height 29
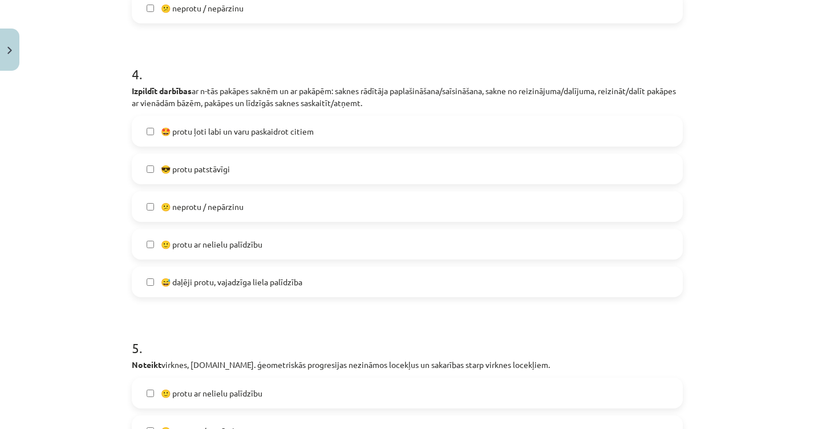
scroll to position [966, 0]
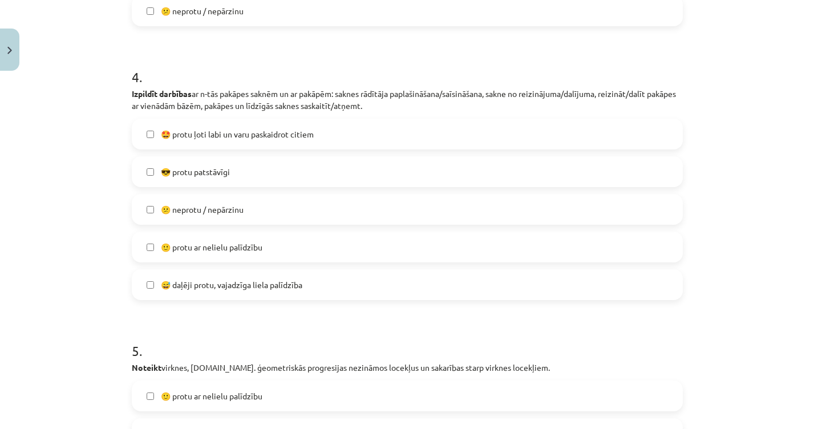
click at [467, 241] on label "🙂 protu ar nelielu palīdzību" at bounding box center [407, 247] width 549 height 29
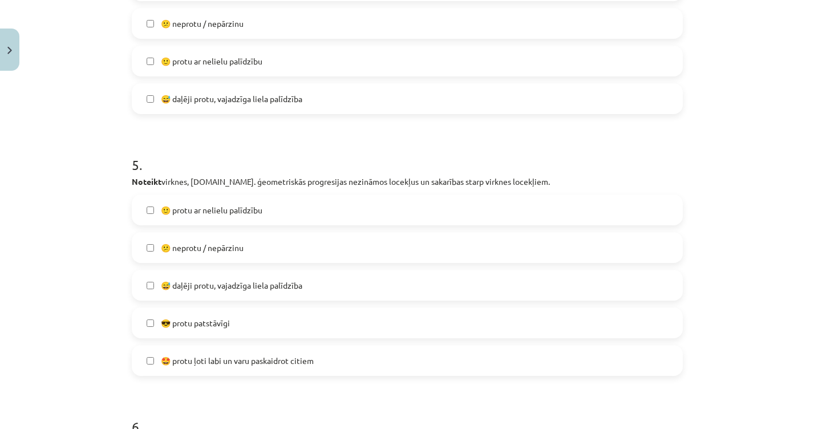
scroll to position [1234, 0]
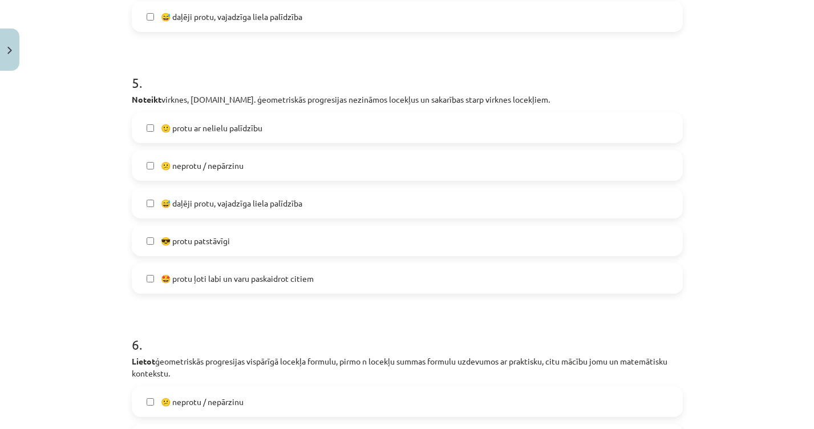
click at [410, 119] on label "🙂 protu ar nelielu palīdzību" at bounding box center [407, 128] width 549 height 29
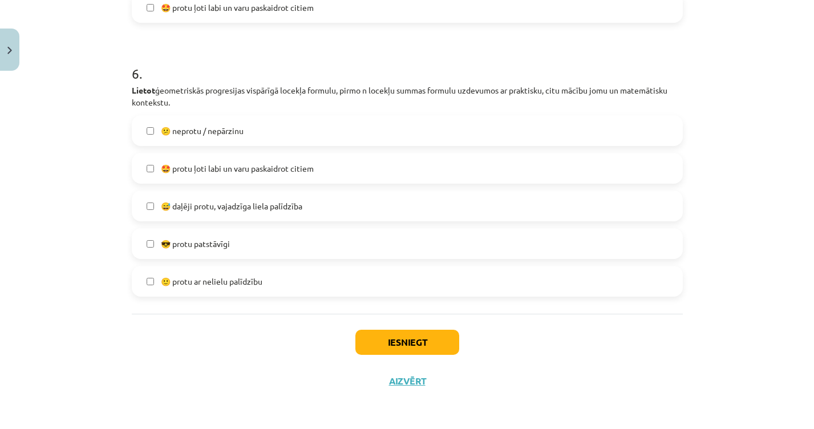
click at [325, 286] on label "🙂 protu ar nelielu palīdzību" at bounding box center [407, 281] width 549 height 29
click at [427, 335] on button "Iesniegt" at bounding box center [407, 342] width 104 height 25
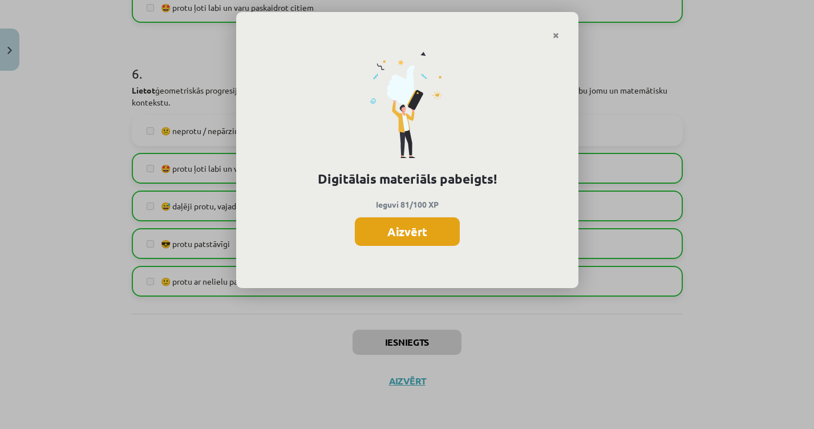
click at [420, 227] on button "Aizvērt" at bounding box center [407, 231] width 105 height 29
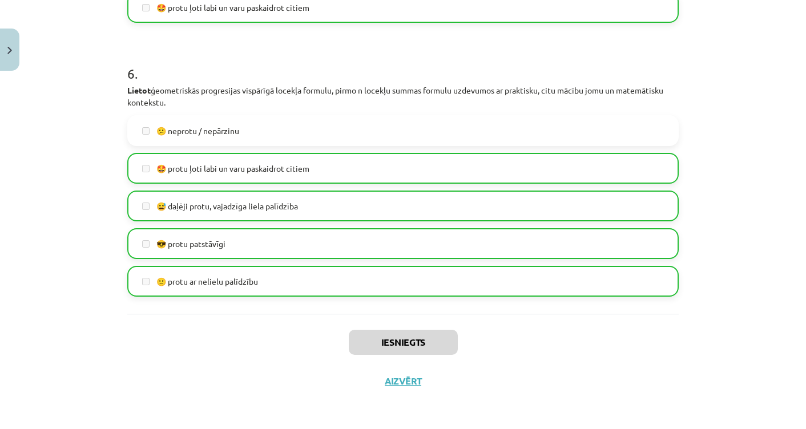
click at [404, 380] on button "Aizvērt" at bounding box center [402, 380] width 43 height 11
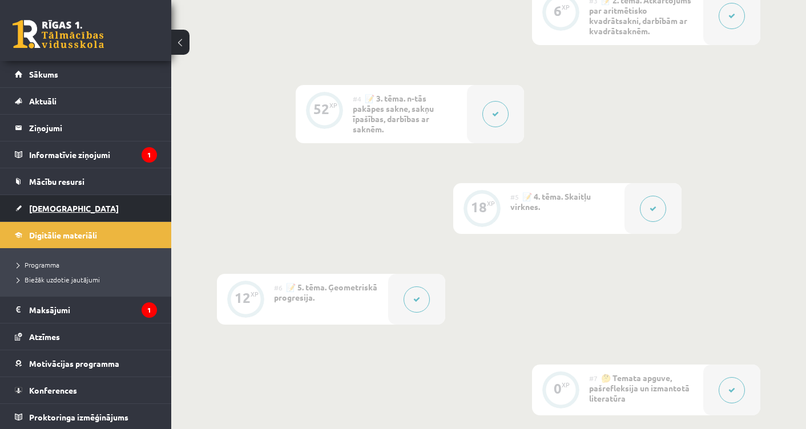
click at [52, 213] on link "[DEMOGRAPHIC_DATA]" at bounding box center [86, 208] width 142 height 26
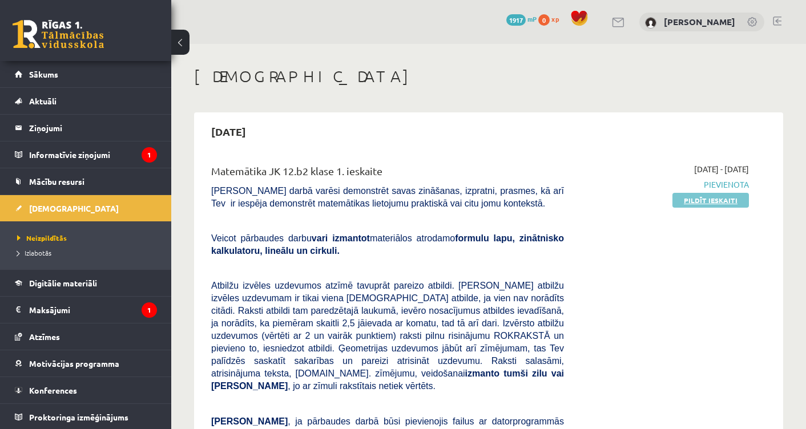
click at [697, 195] on link "Pildīt ieskaiti" at bounding box center [710, 200] width 76 height 15
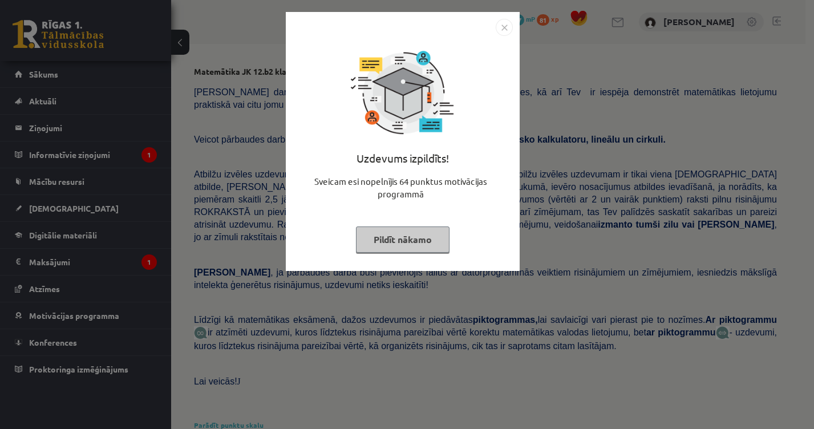
click at [579, 227] on div "Uzdevums izpildīts! Sveicam esi nopelnījis 64 punktus motivācijas programmā Pil…" at bounding box center [407, 214] width 814 height 429
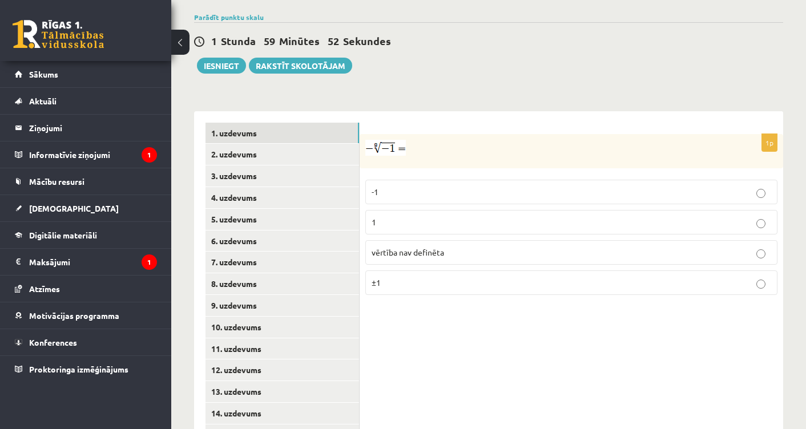
scroll to position [432, 0]
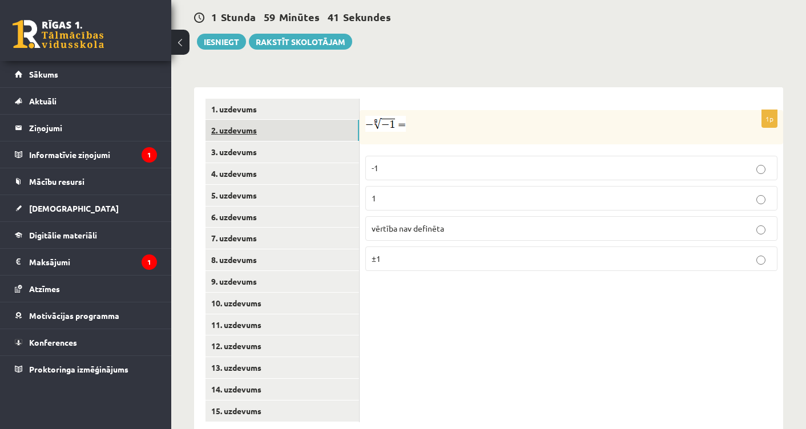
click at [296, 120] on link "2. uzdevums" at bounding box center [281, 130] width 153 height 21
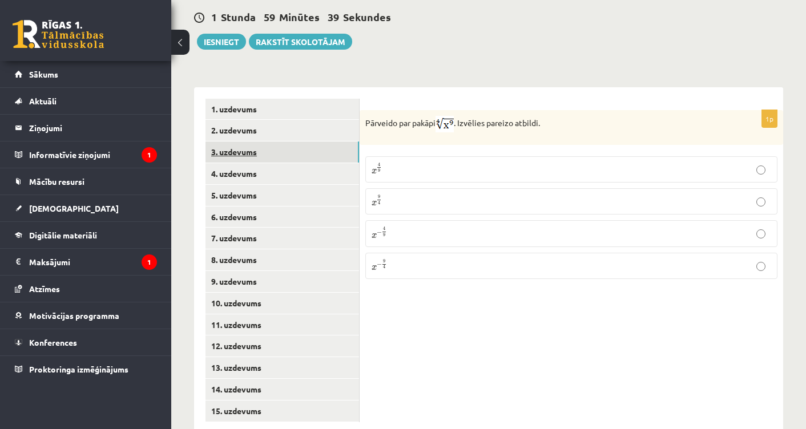
click at [280, 141] on link "3. uzdevums" at bounding box center [281, 151] width 153 height 21
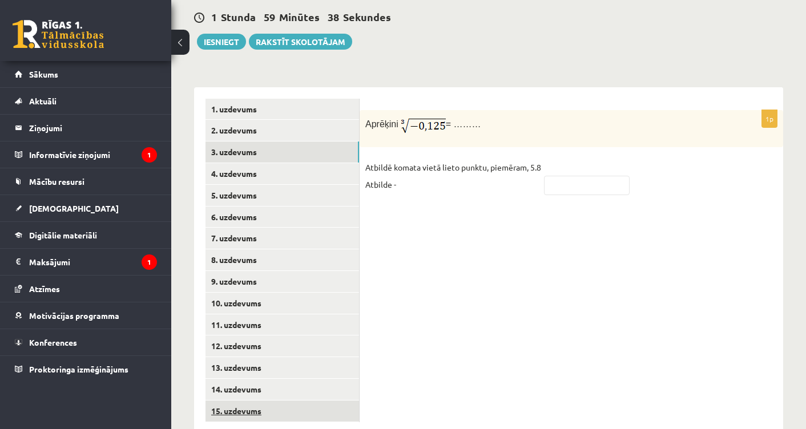
click at [251, 400] on link "15. uzdevums" at bounding box center [281, 410] width 153 height 21
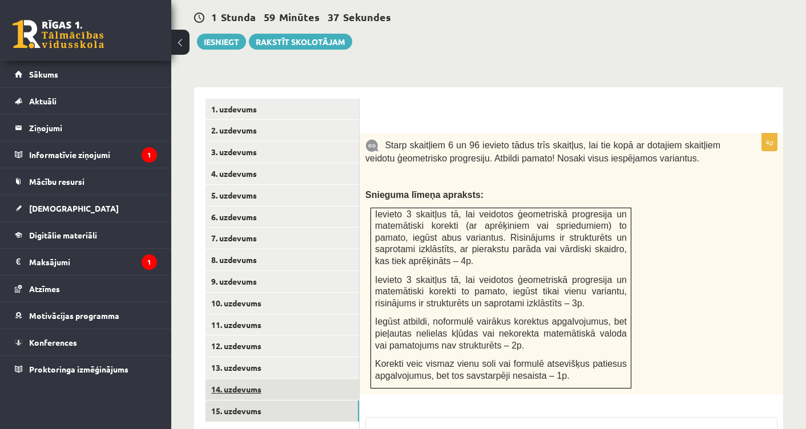
click at [249, 379] on link "14. uzdevums" at bounding box center [281, 389] width 153 height 21
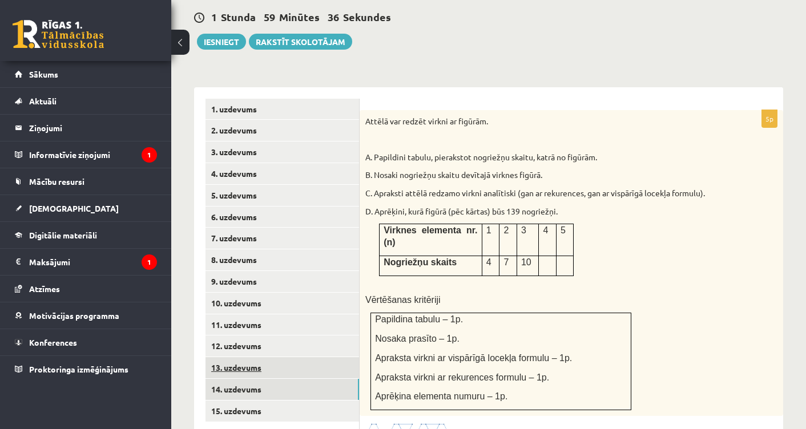
click at [247, 357] on link "13. uzdevums" at bounding box center [281, 367] width 153 height 21
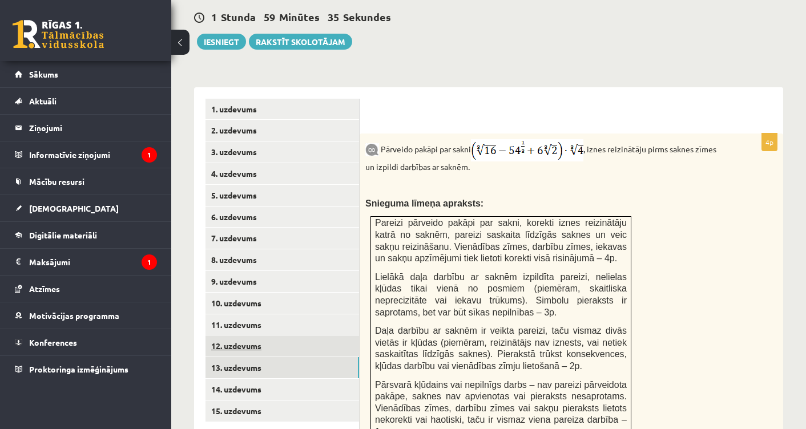
click at [245, 335] on link "12. uzdevums" at bounding box center [281, 345] width 153 height 21
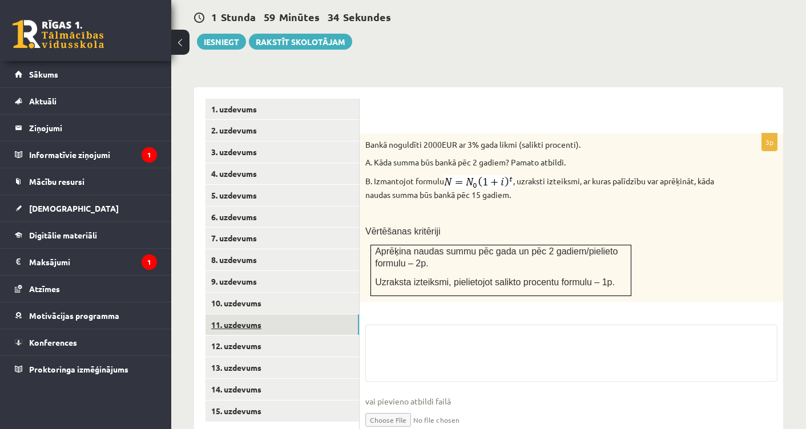
click at [247, 314] on link "11. uzdevums" at bounding box center [281, 324] width 153 height 21
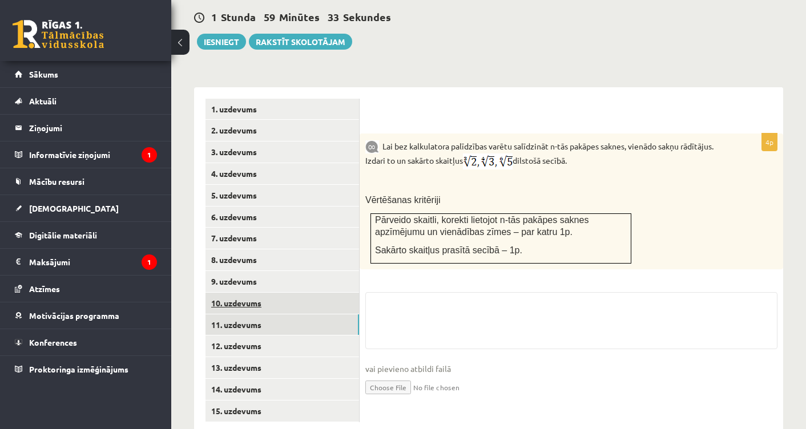
click at [244, 293] on link "10. uzdevums" at bounding box center [281, 303] width 153 height 21
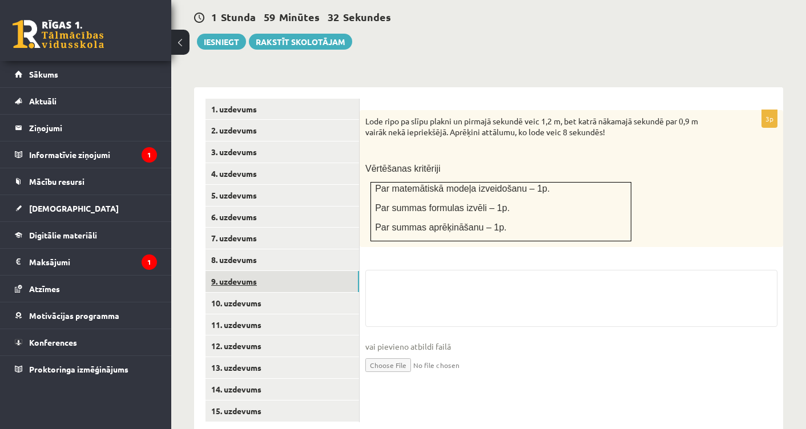
click at [243, 271] on link "9. uzdevums" at bounding box center [281, 281] width 153 height 21
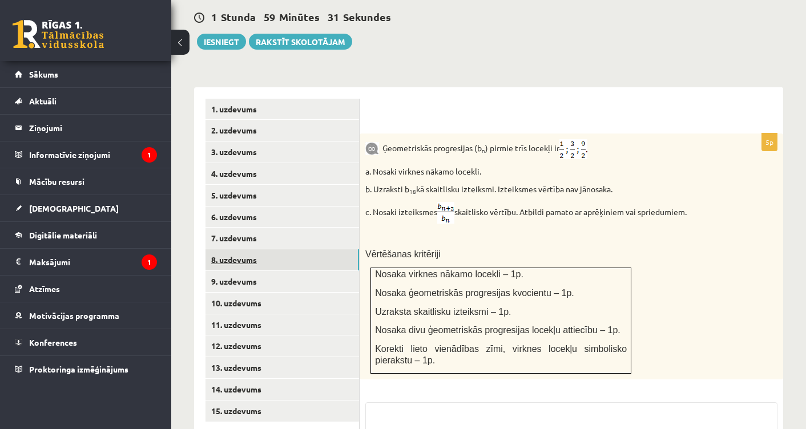
click at [242, 249] on link "8. uzdevums" at bounding box center [281, 259] width 153 height 21
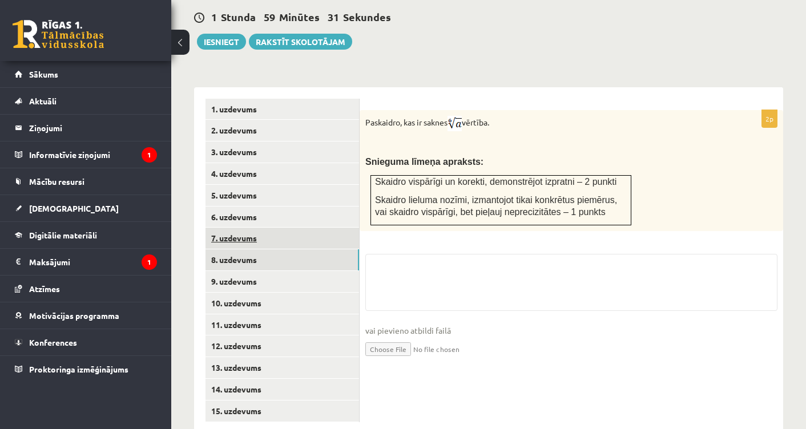
click at [240, 228] on link "7. uzdevums" at bounding box center [281, 238] width 153 height 21
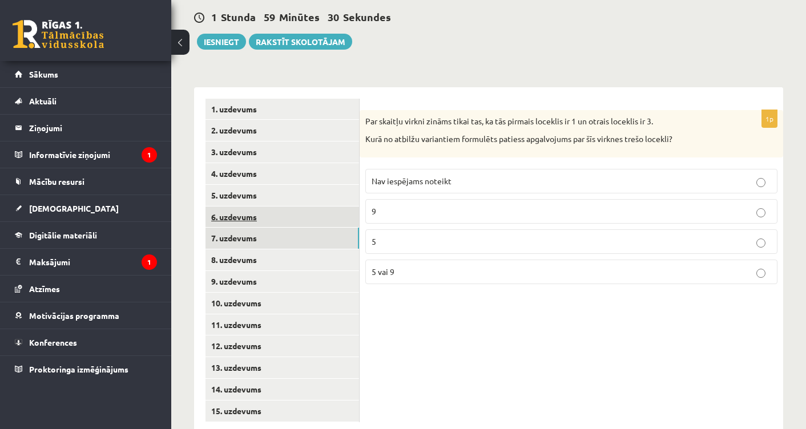
click at [242, 207] on link "6. uzdevums" at bounding box center [281, 217] width 153 height 21
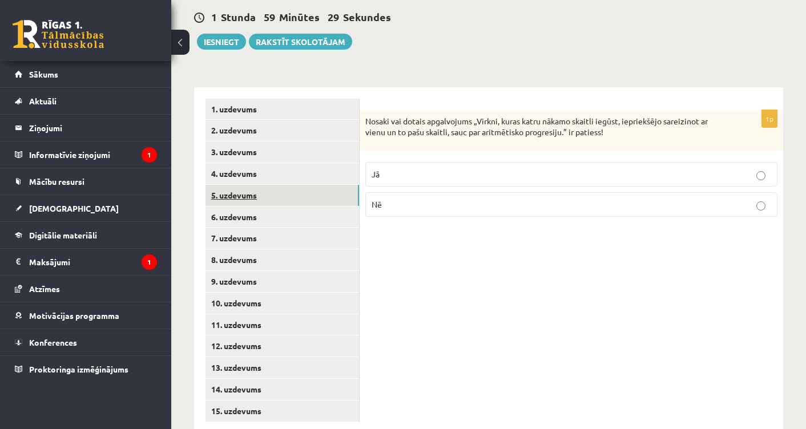
click at [239, 185] on link "5. uzdevums" at bounding box center [281, 195] width 153 height 21
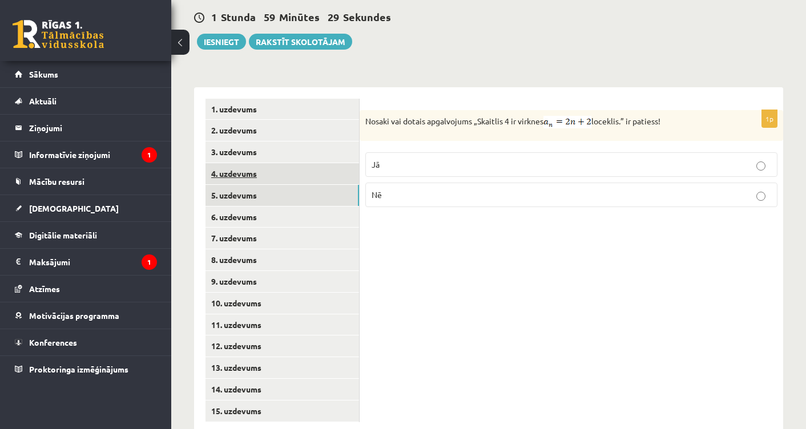
click at [235, 163] on link "4. uzdevums" at bounding box center [281, 173] width 153 height 21
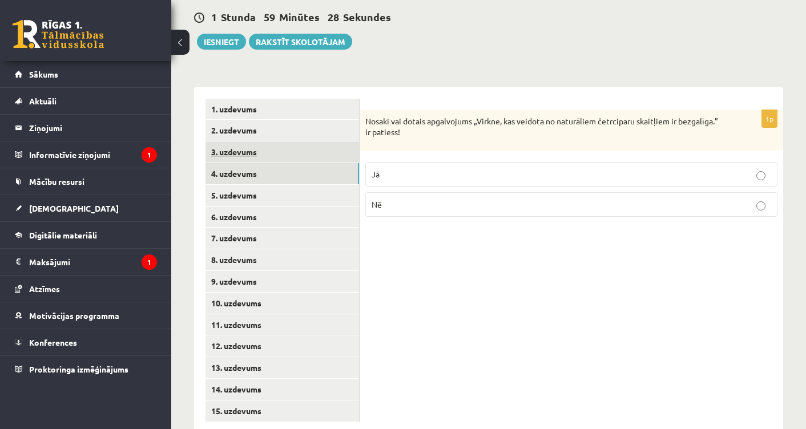
click at [234, 141] on link "3. uzdevums" at bounding box center [281, 151] width 153 height 21
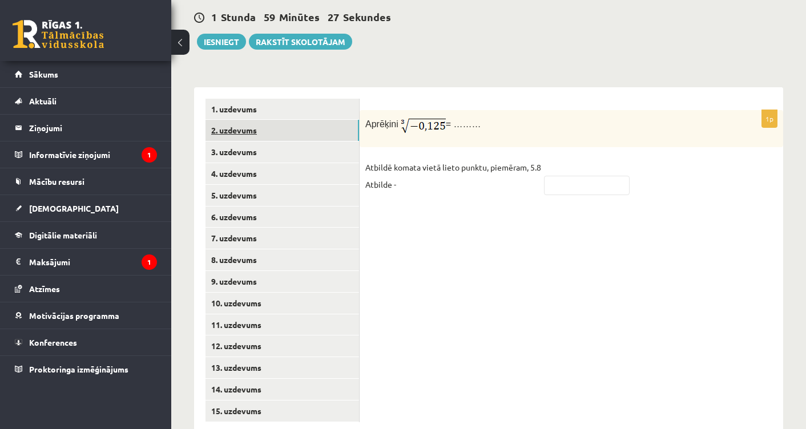
click at [233, 120] on link "2. uzdevums" at bounding box center [281, 130] width 153 height 21
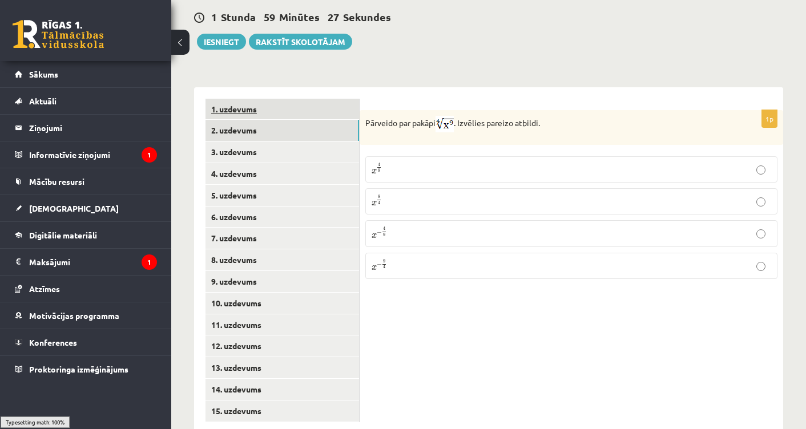
click at [240, 99] on link "1. uzdevums" at bounding box center [281, 109] width 153 height 21
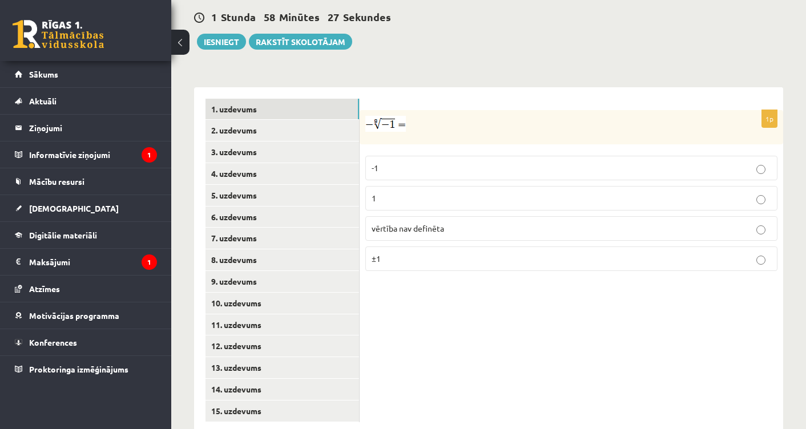
click at [398, 223] on span "vērtība nav definēta" at bounding box center [407, 228] width 72 height 10
click at [247, 120] on link "2. uzdevums" at bounding box center [281, 130] width 153 height 21
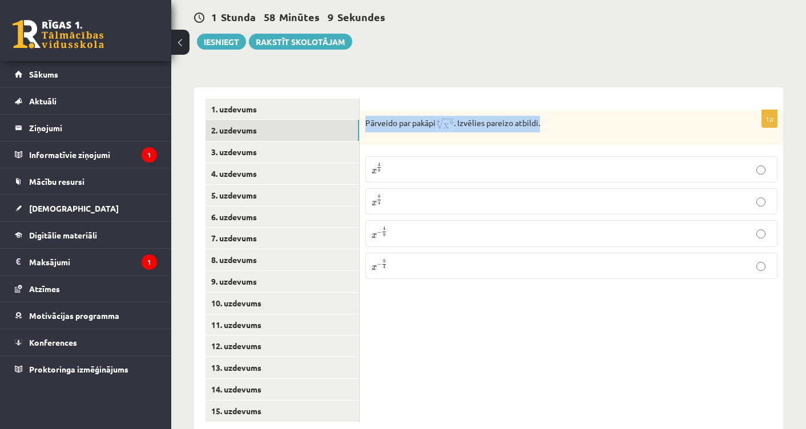
drag, startPoint x: 363, startPoint y: 79, endPoint x: 558, endPoint y: 94, distance: 195.7
click at [558, 96] on div "1p Pārveido par pakāpi . Izvēlies pareizo atbildi. x 4 9 x 4 9 x 9 4 x 9 4 x − …" at bounding box center [570, 260] width 423 height 346
click at [566, 99] on form "1p Pārveido par pakāpi . Izvēlies pareizo atbildi. x 4 9 x 4 9 x 9 4 x 9 4 x − …" at bounding box center [571, 194] width 400 height 190
click at [389, 195] on p "x 9 4 x 9 4" at bounding box center [570, 202] width 399 height 14
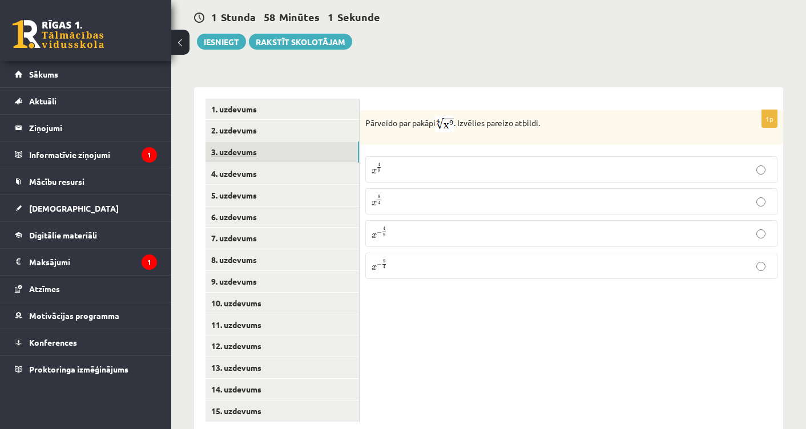
click at [218, 141] on link "3. uzdevums" at bounding box center [281, 151] width 153 height 21
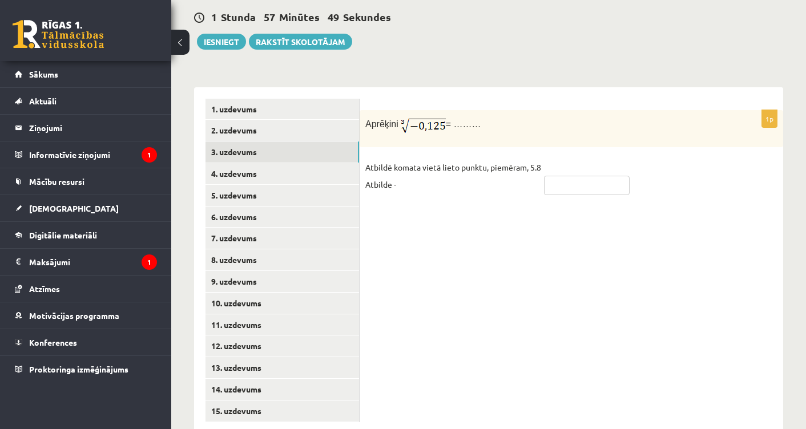
click at [580, 176] on input "text" at bounding box center [587, 185] width 86 height 19
type input "*****"
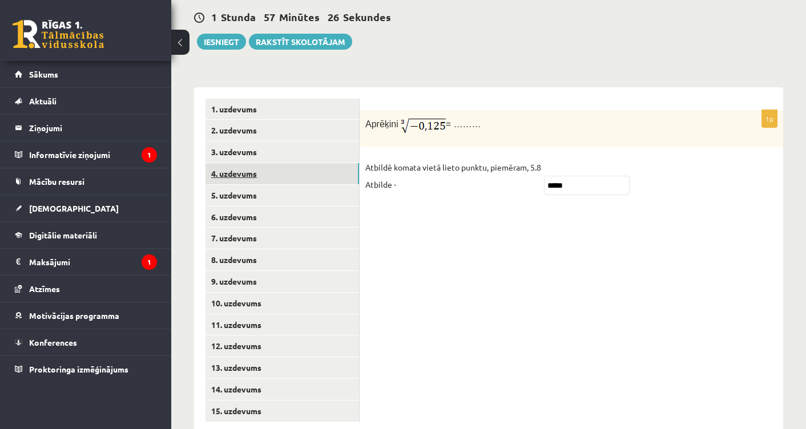
click at [252, 163] on link "4. uzdevums" at bounding box center [281, 173] width 153 height 21
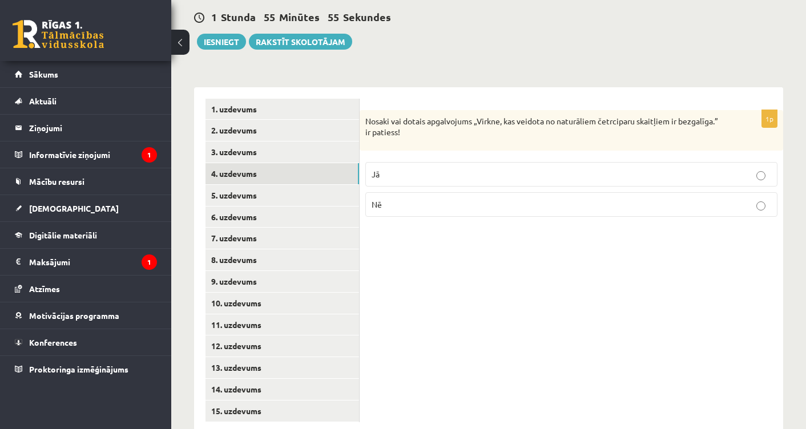
click at [439, 168] on p "Jā" at bounding box center [570, 174] width 399 height 12
click at [276, 185] on link "5. uzdevums" at bounding box center [281, 195] width 153 height 21
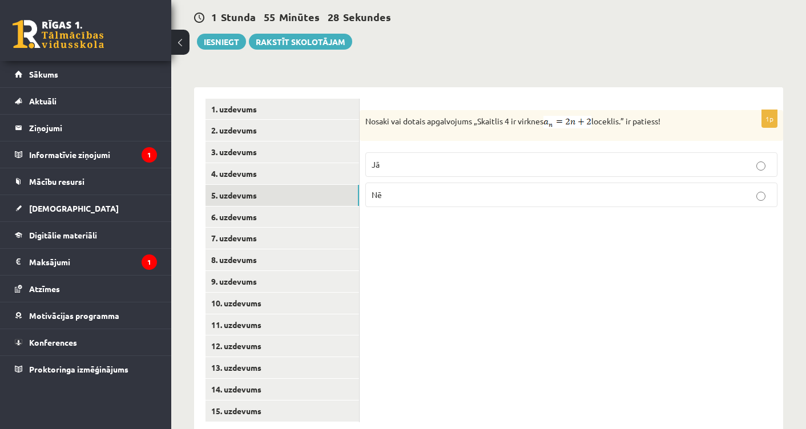
click at [382, 159] on p "Jā" at bounding box center [570, 165] width 399 height 12
click at [255, 207] on link "6. uzdevums" at bounding box center [281, 217] width 153 height 21
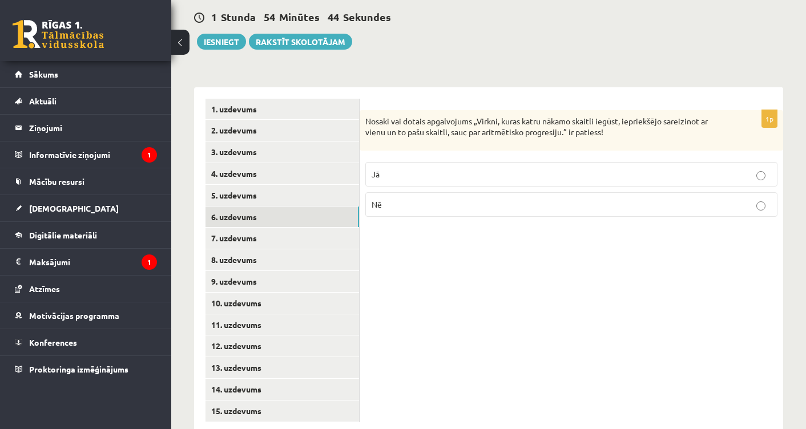
click at [404, 199] on p "Nē" at bounding box center [570, 205] width 399 height 12
click at [267, 228] on link "7. uzdevums" at bounding box center [281, 238] width 153 height 21
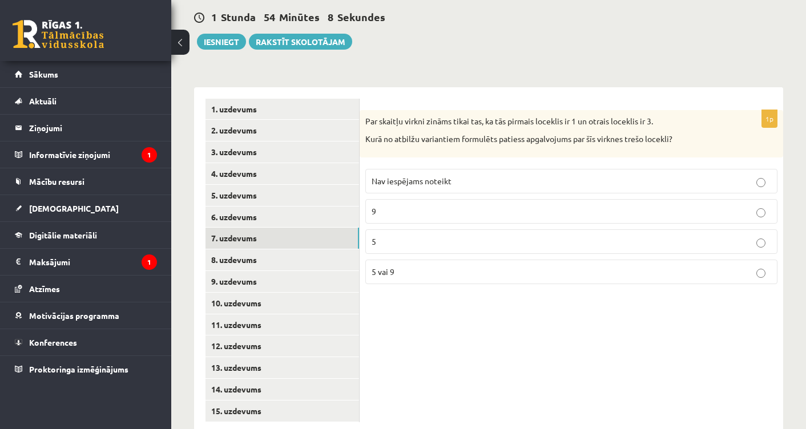
click at [392, 266] on span "5 vai 9" at bounding box center [382, 271] width 23 height 10
click at [269, 249] on link "8. uzdevums" at bounding box center [281, 259] width 153 height 21
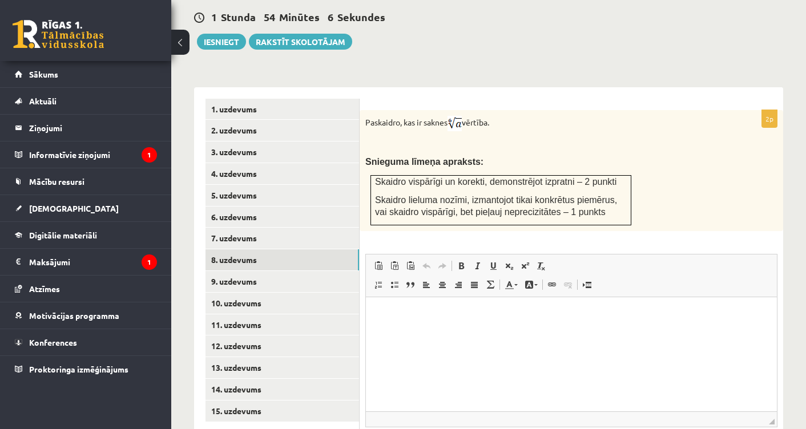
scroll to position [0, 0]
click at [403, 331] on html at bounding box center [571, 314] width 411 height 35
click at [291, 271] on link "9. uzdevums" at bounding box center [281, 281] width 153 height 21
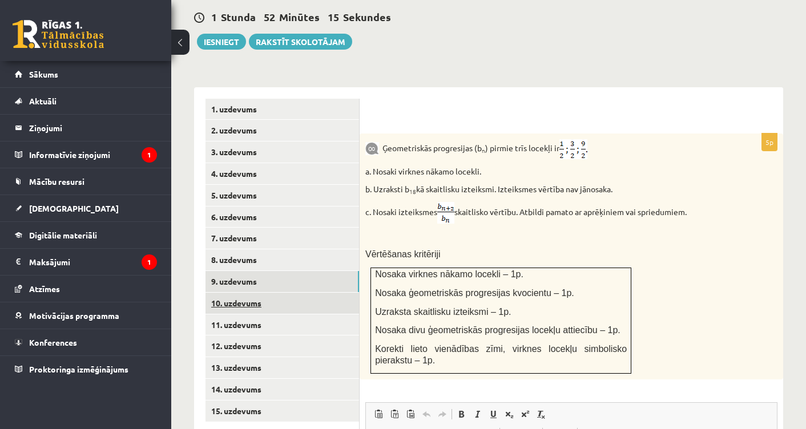
click at [254, 293] on link "10. uzdevums" at bounding box center [281, 303] width 153 height 21
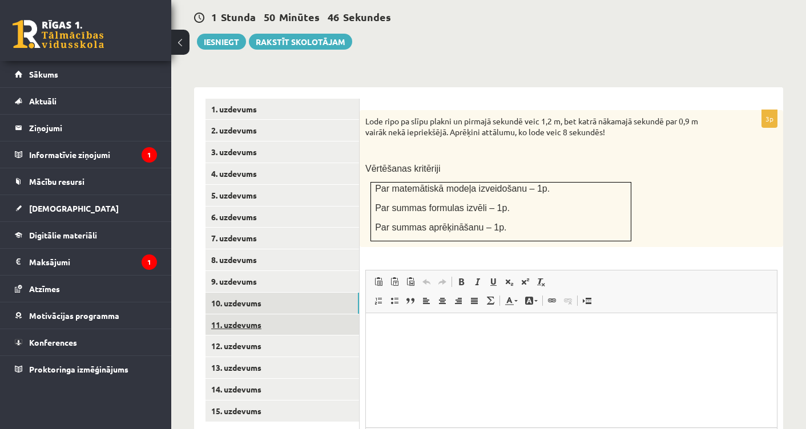
click at [249, 314] on link "11. uzdevums" at bounding box center [281, 324] width 153 height 21
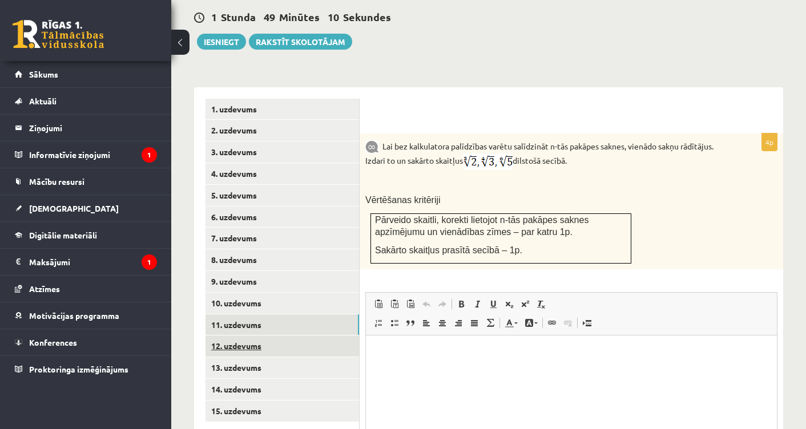
click at [248, 335] on link "12. uzdevums" at bounding box center [281, 345] width 153 height 21
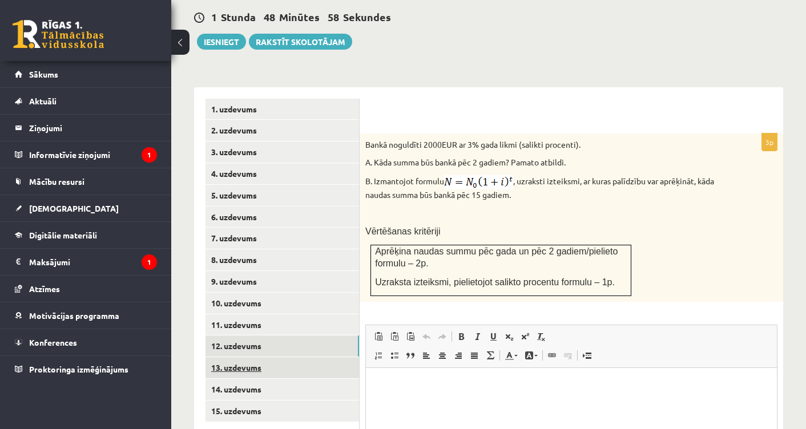
click at [245, 357] on link "13. uzdevums" at bounding box center [281, 367] width 153 height 21
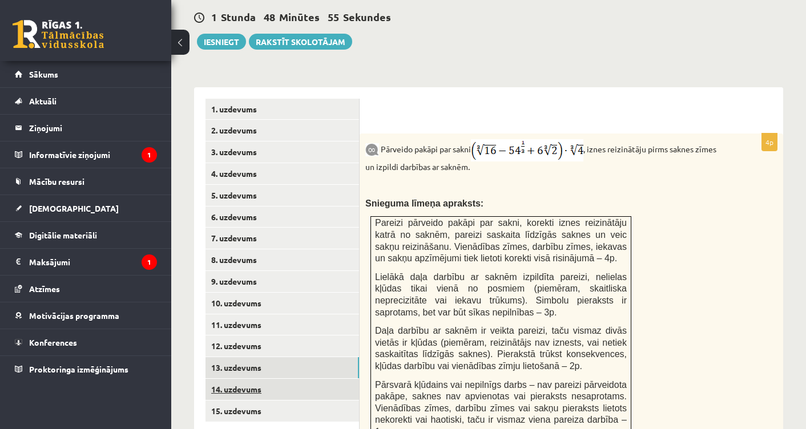
click at [245, 379] on link "14. uzdevums" at bounding box center [281, 389] width 153 height 21
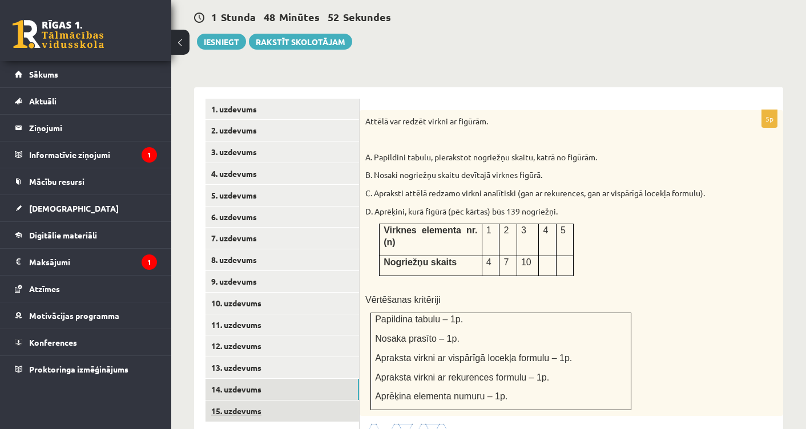
click at [245, 400] on link "15. uzdevums" at bounding box center [281, 410] width 153 height 21
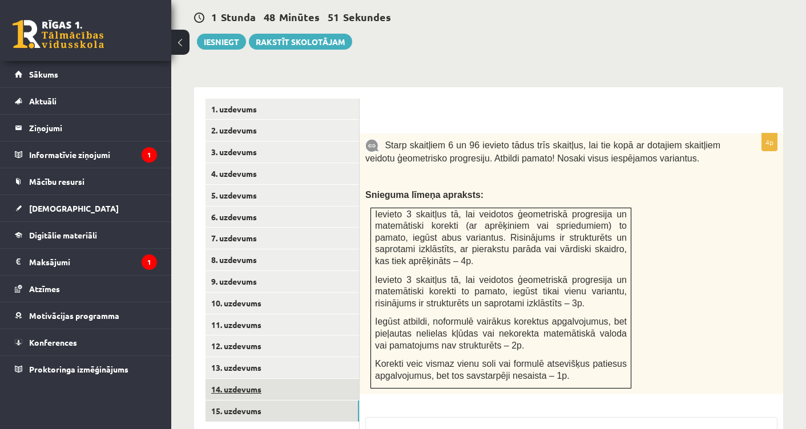
click at [241, 379] on link "14. uzdevums" at bounding box center [281, 389] width 153 height 21
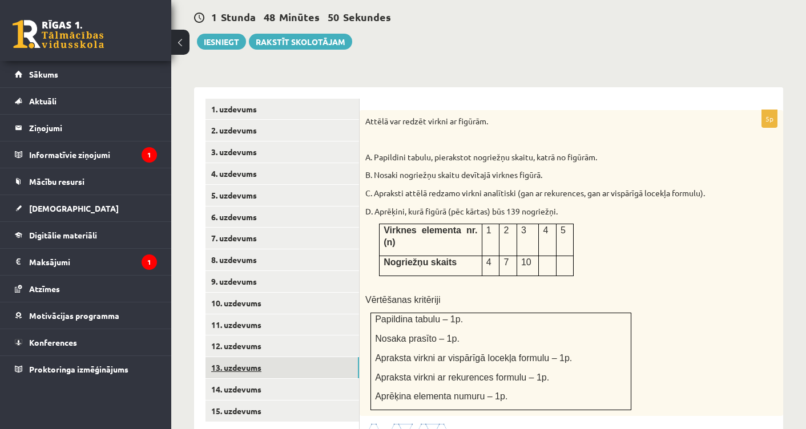
click at [240, 357] on link "13. uzdevums" at bounding box center [281, 367] width 153 height 21
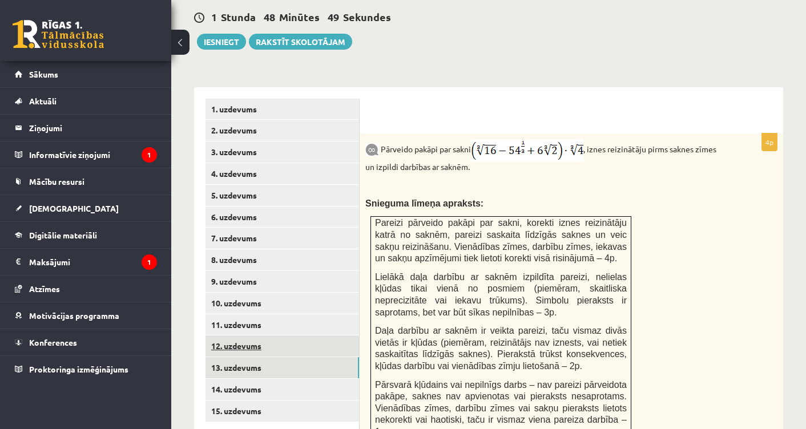
click at [237, 335] on link "12. uzdevums" at bounding box center [281, 345] width 153 height 21
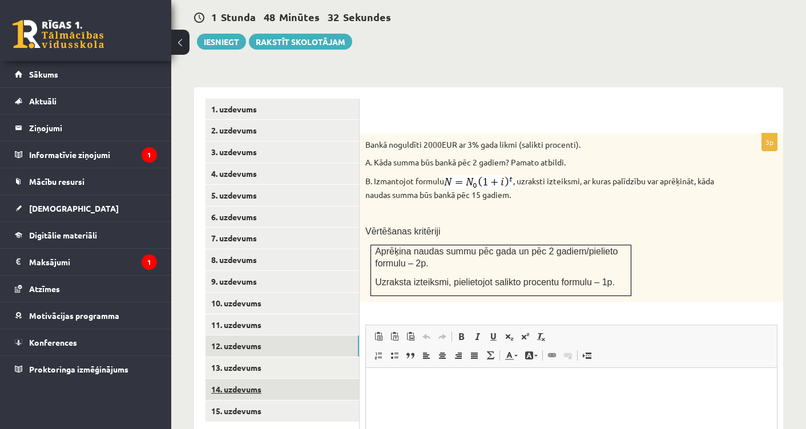
click at [236, 379] on link "14. uzdevums" at bounding box center [281, 389] width 153 height 21
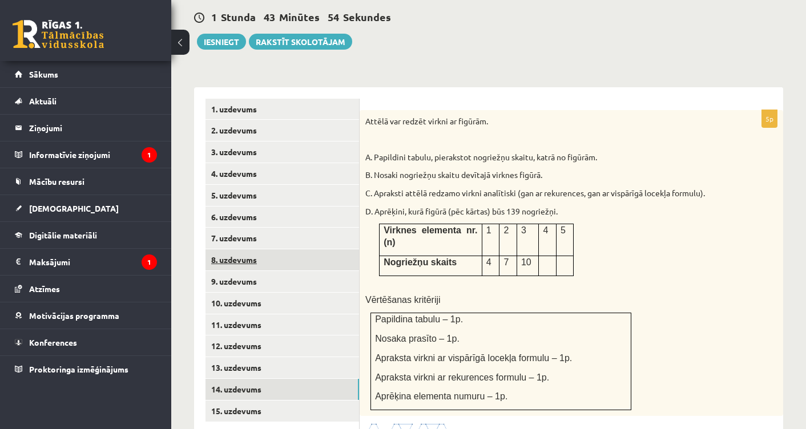
click at [318, 249] on link "8. uzdevums" at bounding box center [281, 259] width 153 height 21
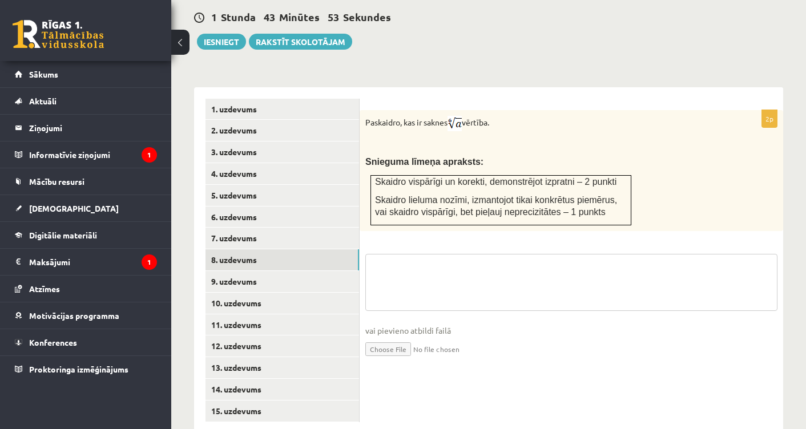
click at [558, 254] on textarea at bounding box center [571, 282] width 412 height 57
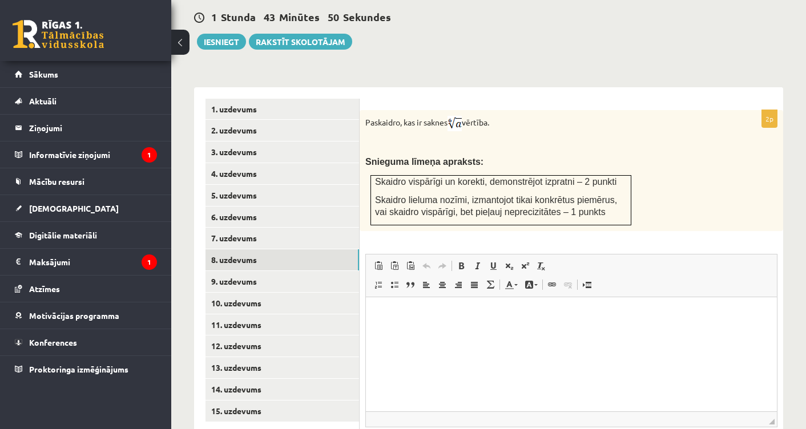
click at [539, 311] on p "Editor, wiswyg-editor-user-answer-47024832229620" at bounding box center [571, 314] width 388 height 12
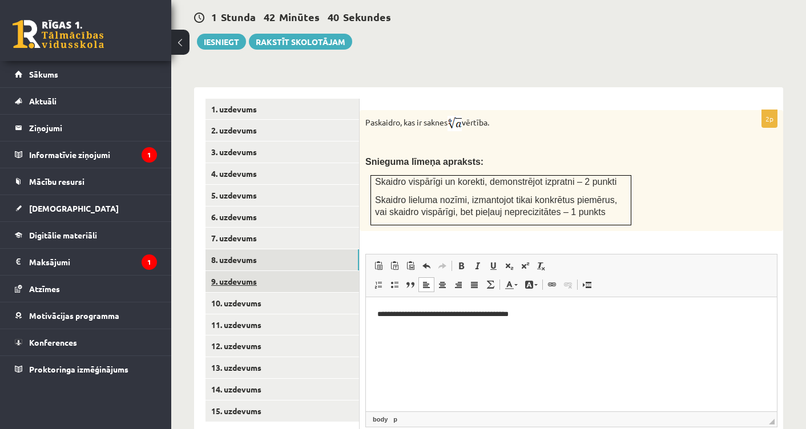
click at [290, 271] on link "9. uzdevums" at bounding box center [281, 281] width 153 height 21
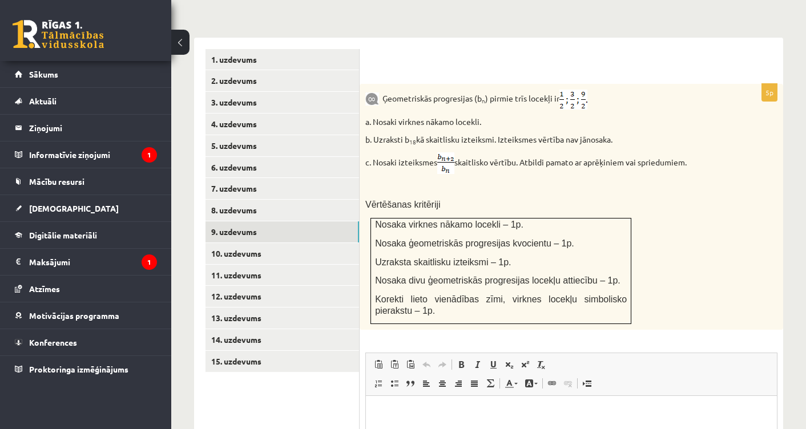
scroll to position [523, 0]
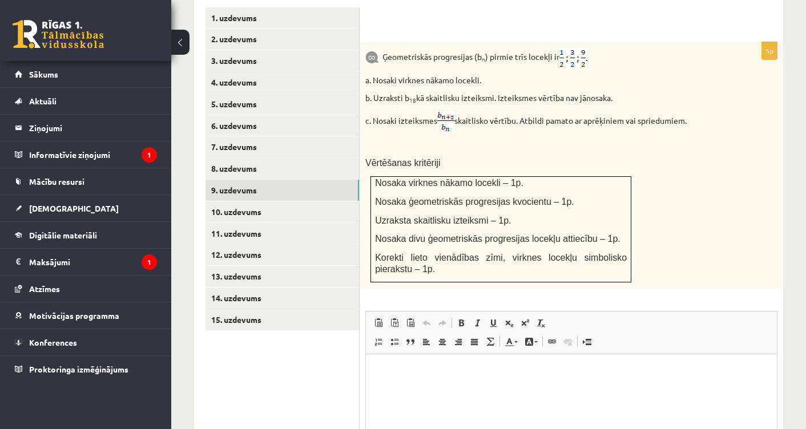
click at [576, 372] on p "Editor, wiswyg-editor-user-answer-47024780707440" at bounding box center [571, 371] width 388 height 12
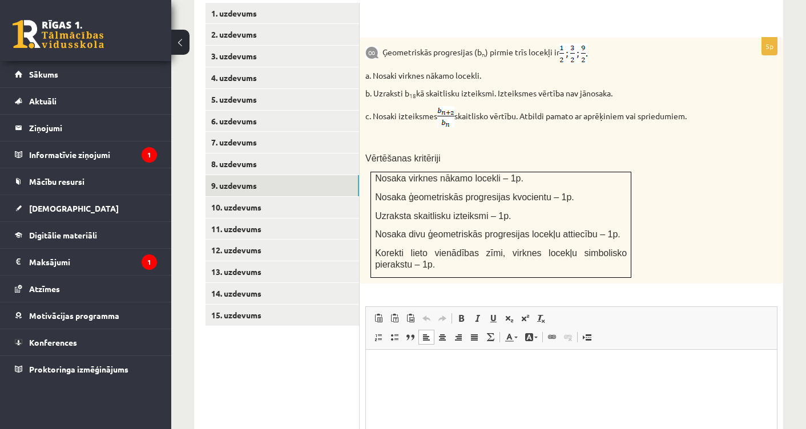
scroll to position [595, 0]
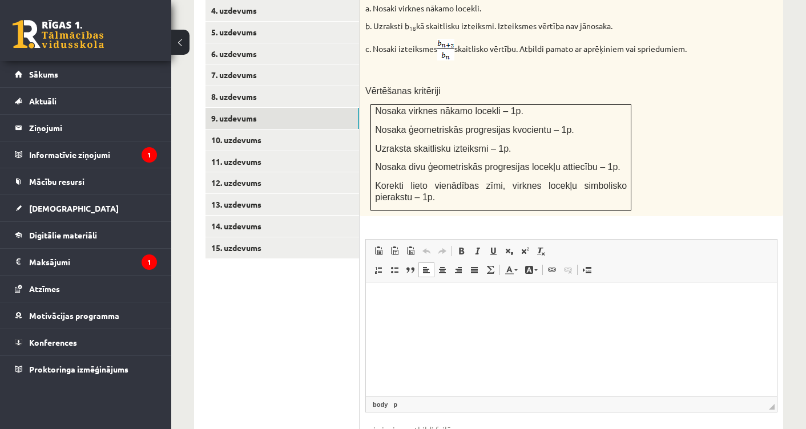
type input "**********"
click at [253, 129] on link "10. uzdevums" at bounding box center [281, 139] width 153 height 21
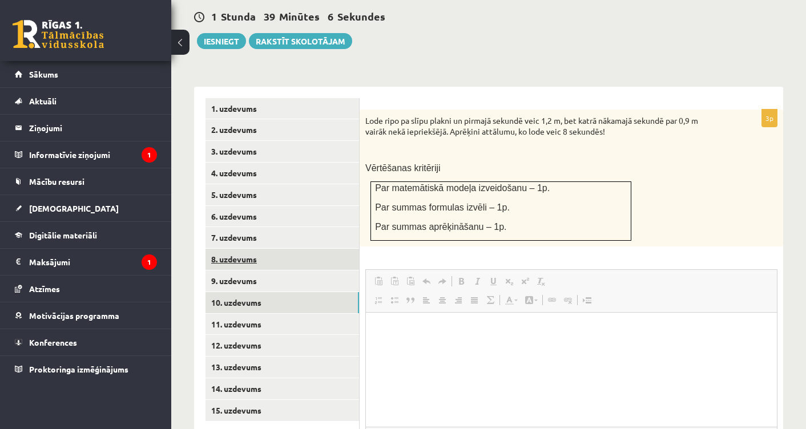
scroll to position [0, 0]
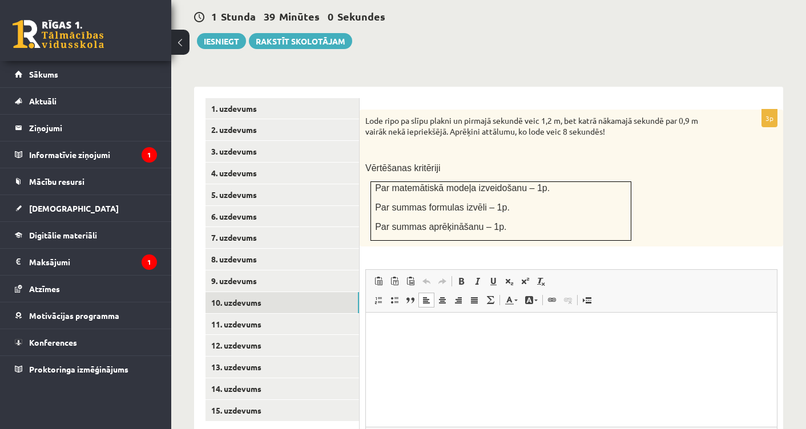
click at [447, 335] on html at bounding box center [571, 330] width 411 height 35
click at [270, 314] on link "11. uzdevums" at bounding box center [281, 324] width 153 height 21
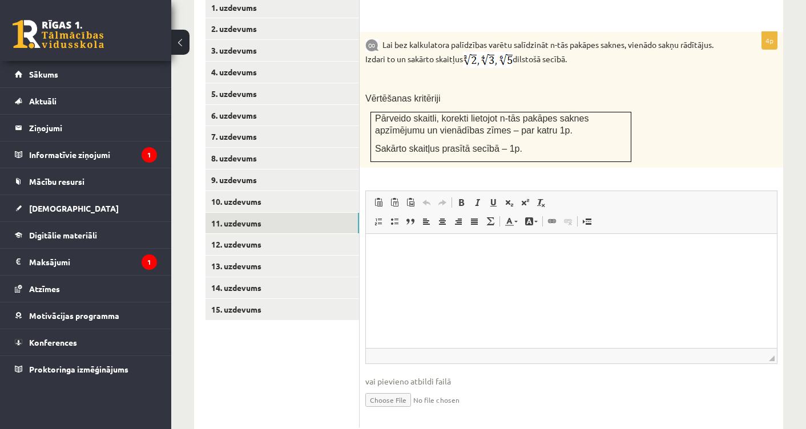
scroll to position [544, 0]
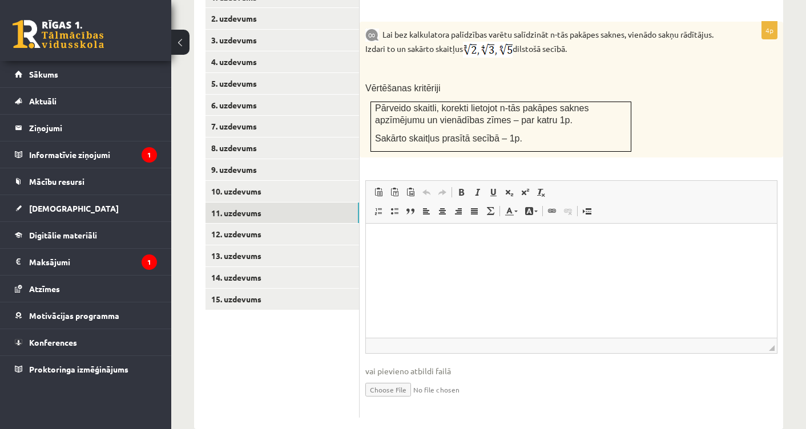
click at [374, 377] on input "file" at bounding box center [571, 388] width 412 height 23
type input "**********"
click at [278, 203] on link "11. uzdevums" at bounding box center [281, 213] width 153 height 21
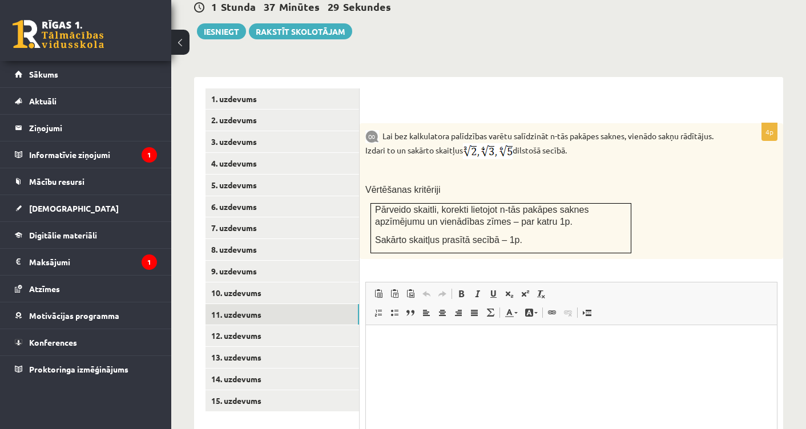
scroll to position [0, 0]
click at [236, 325] on link "12. uzdevums" at bounding box center [281, 335] width 153 height 21
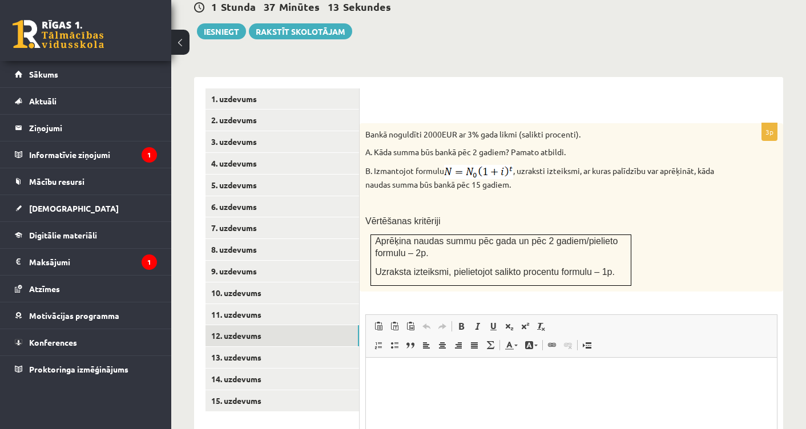
click at [409, 368] on html at bounding box center [571, 375] width 411 height 35
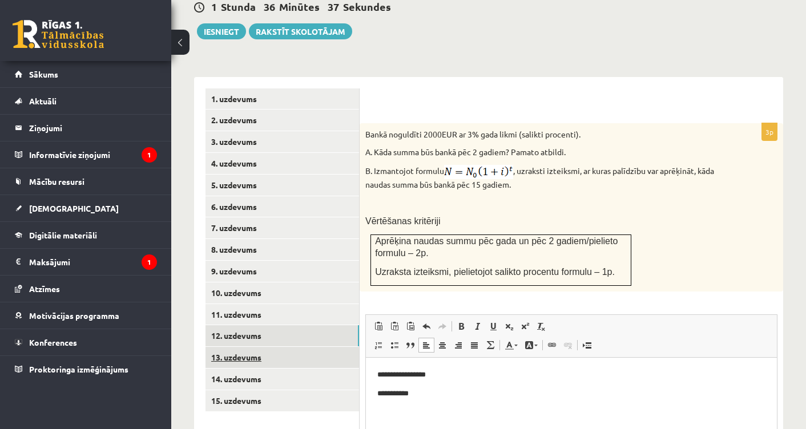
click at [239, 347] on link "13. uzdevums" at bounding box center [281, 357] width 153 height 21
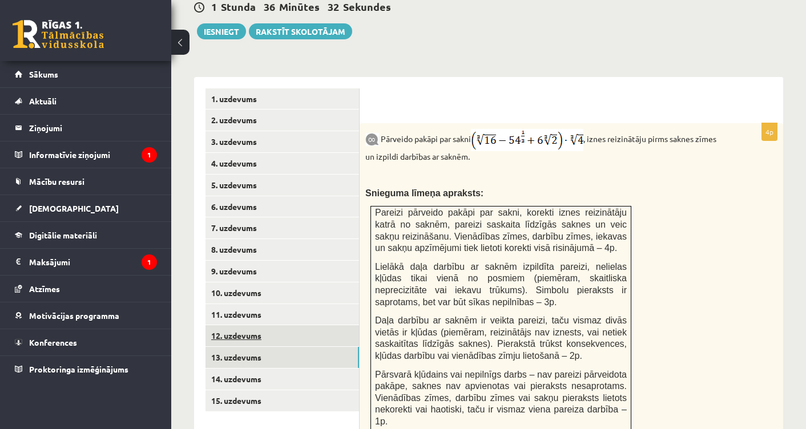
click at [234, 325] on link "12. uzdevums" at bounding box center [281, 335] width 153 height 21
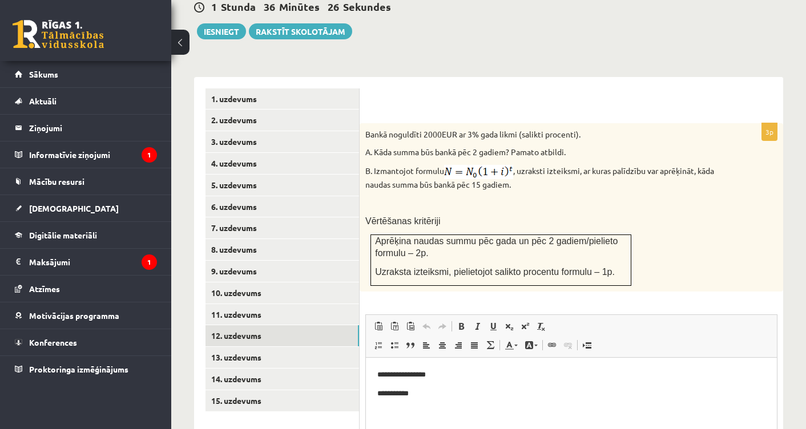
click at [446, 374] on p "**********" at bounding box center [571, 374] width 388 height 11
click at [229, 347] on link "13. uzdevums" at bounding box center [281, 357] width 153 height 21
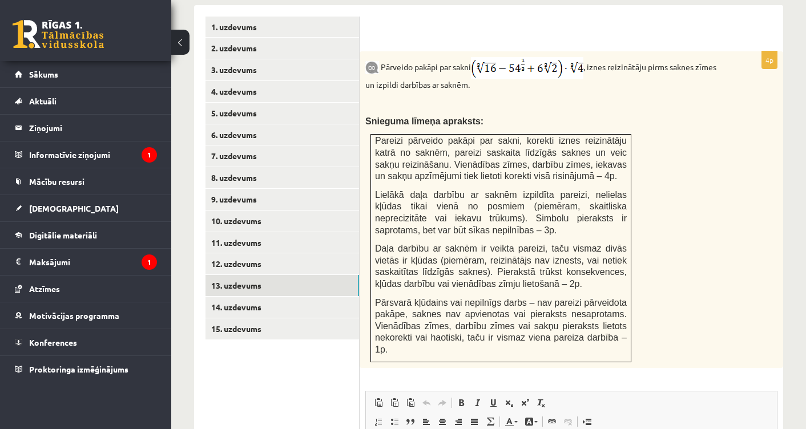
scroll to position [701, 0]
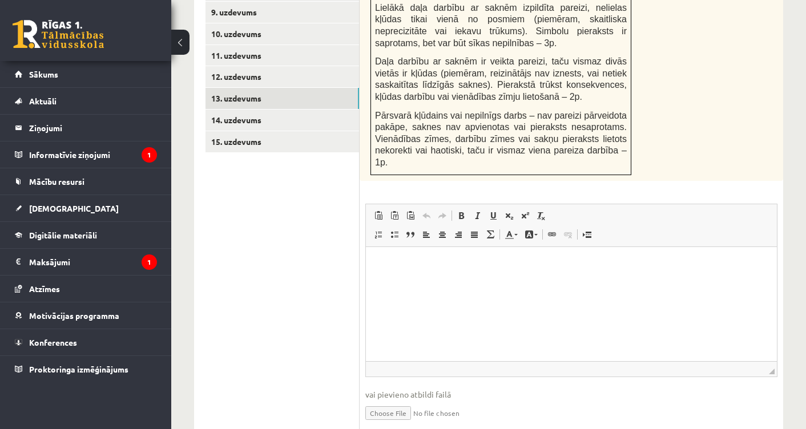
click at [383, 401] on input "file" at bounding box center [571, 411] width 412 height 23
click at [393, 400] on input "file" at bounding box center [571, 411] width 412 height 23
type input "**********"
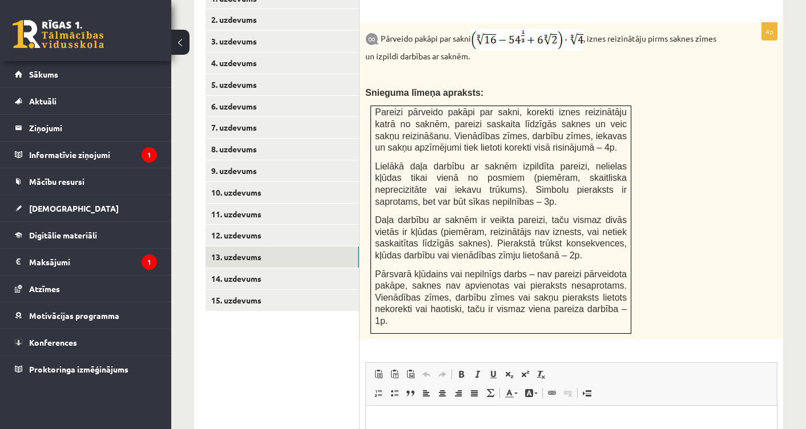
scroll to position [538, 0]
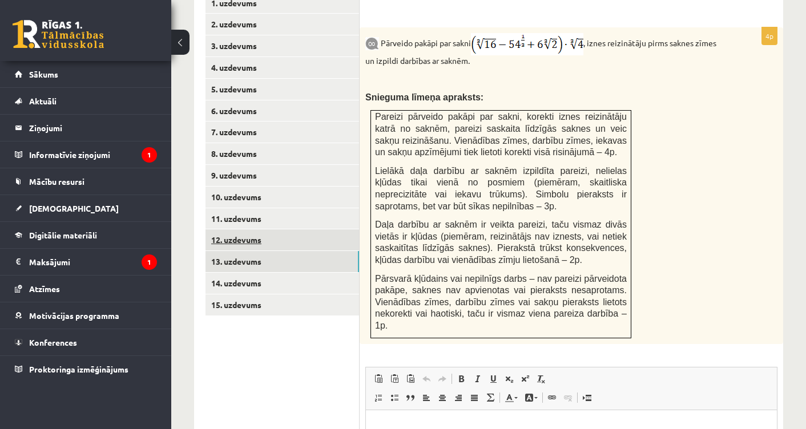
click at [257, 229] on link "12. uzdevums" at bounding box center [281, 239] width 153 height 21
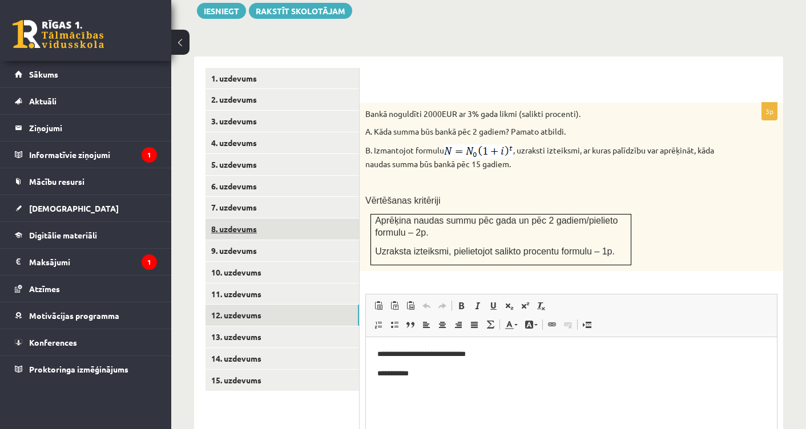
scroll to position [0, 0]
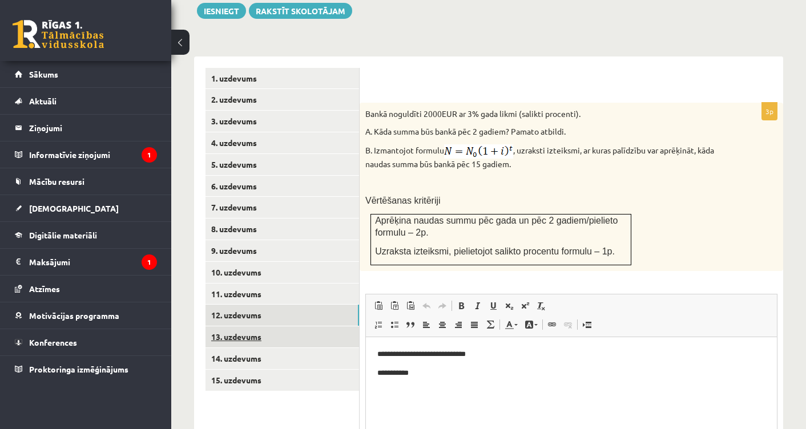
click at [232, 326] on link "13. uzdevums" at bounding box center [281, 336] width 153 height 21
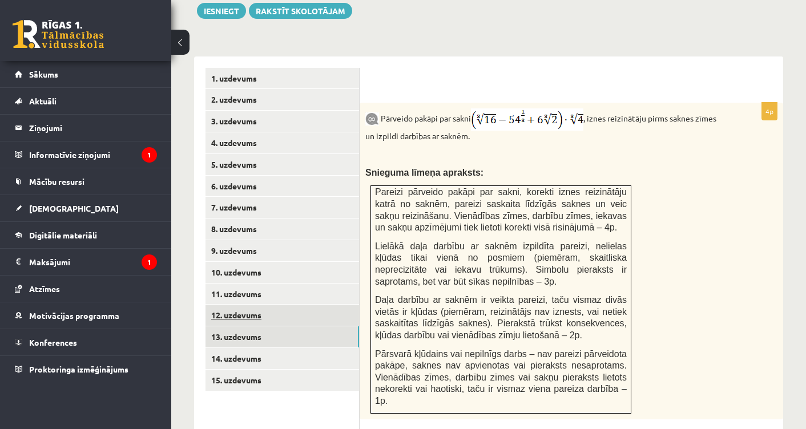
click at [248, 305] on link "12. uzdevums" at bounding box center [281, 315] width 153 height 21
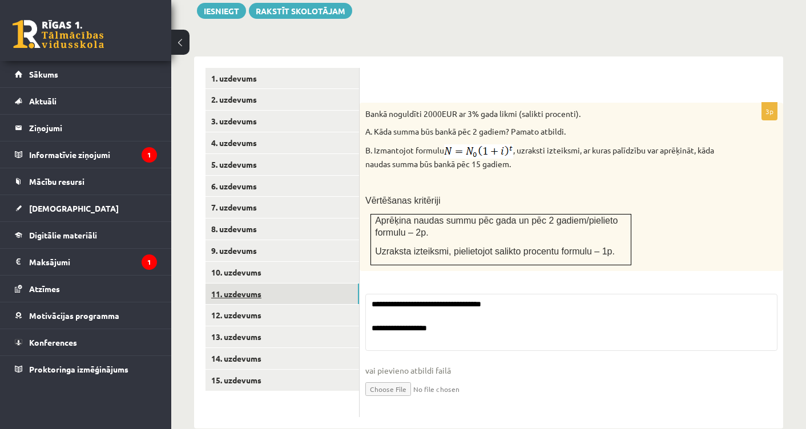
click at [241, 284] on link "11. uzdevums" at bounding box center [281, 294] width 153 height 21
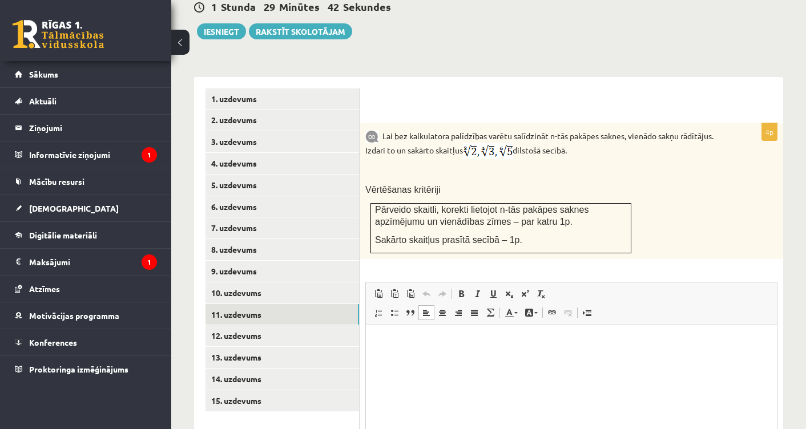
click at [442, 359] on html at bounding box center [571, 342] width 411 height 35
click at [423, 347] on body "***** **" at bounding box center [571, 351] width 388 height 30
click at [412, 336] on p "*****" at bounding box center [571, 341] width 388 height 11
click at [395, 362] on p "**" at bounding box center [571, 360] width 388 height 11
click at [214, 88] on link "1. uzdevums" at bounding box center [281, 98] width 153 height 21
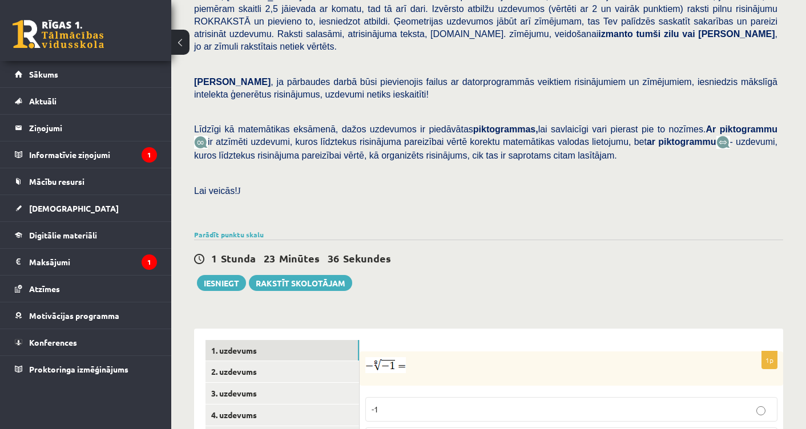
scroll to position [202, 0]
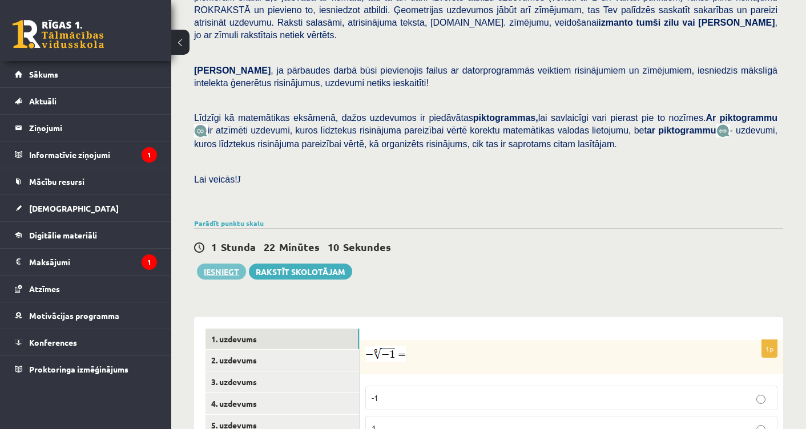
click at [209, 264] on button "Iesniegt" at bounding box center [221, 272] width 49 height 16
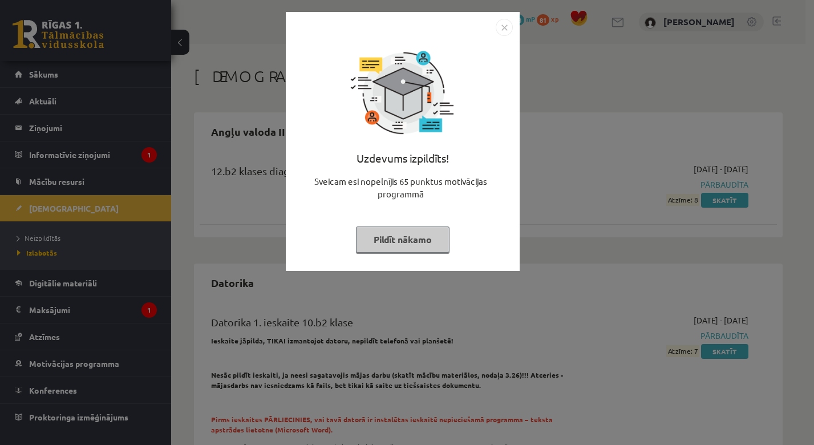
click at [576, 78] on div "Uzdevums izpildīts! Sveicam esi nopelnījis 65 punktus motivācijas programmā Pil…" at bounding box center [407, 222] width 814 height 445
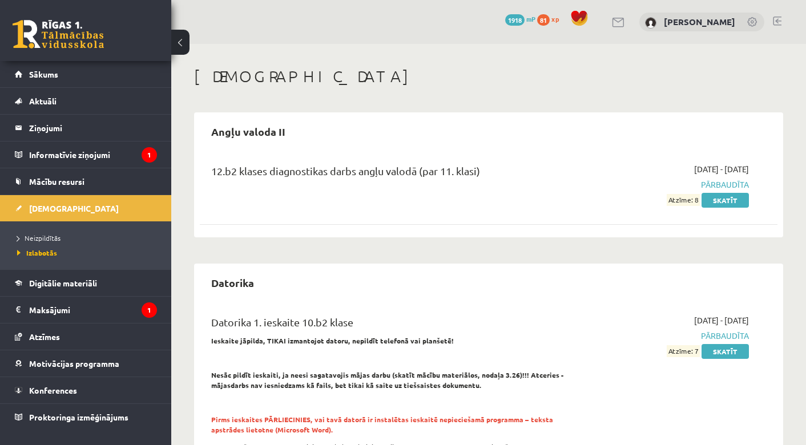
click at [773, 21] on link at bounding box center [776, 21] width 9 height 9
